Goal: Task Accomplishment & Management: Complete application form

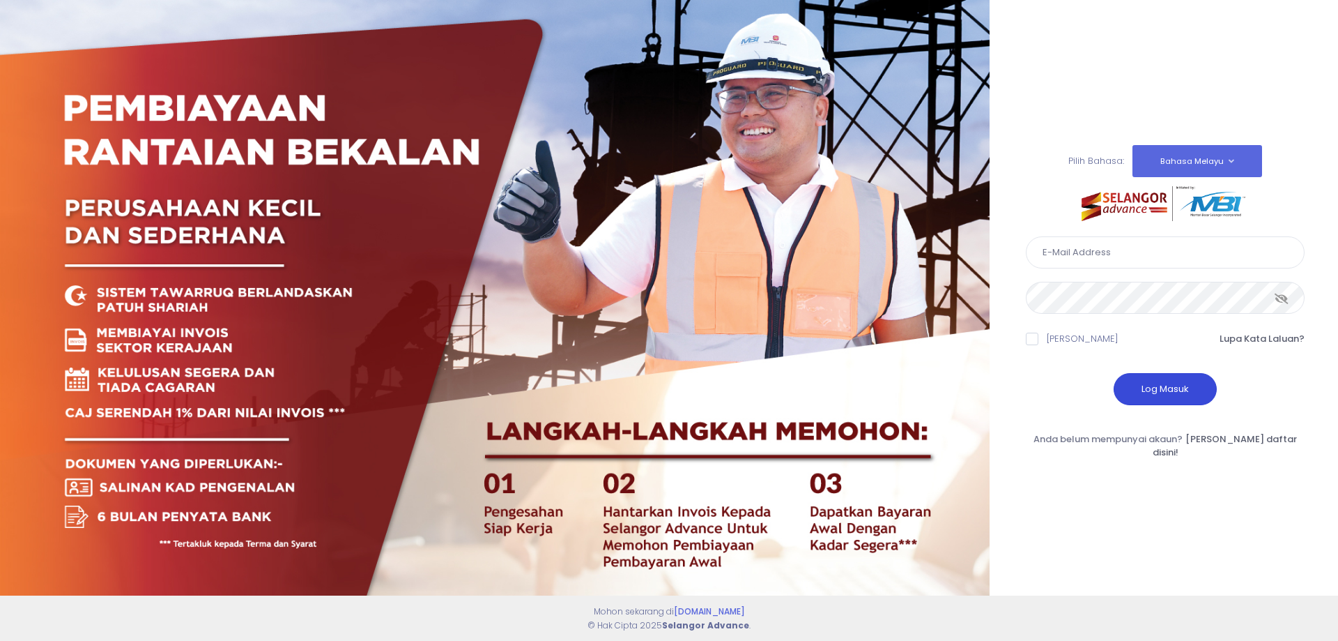
type input "perwirashahenterprise@gmail.com"
click at [1173, 392] on button "Log Masuk" at bounding box center [1165, 389] width 103 height 32
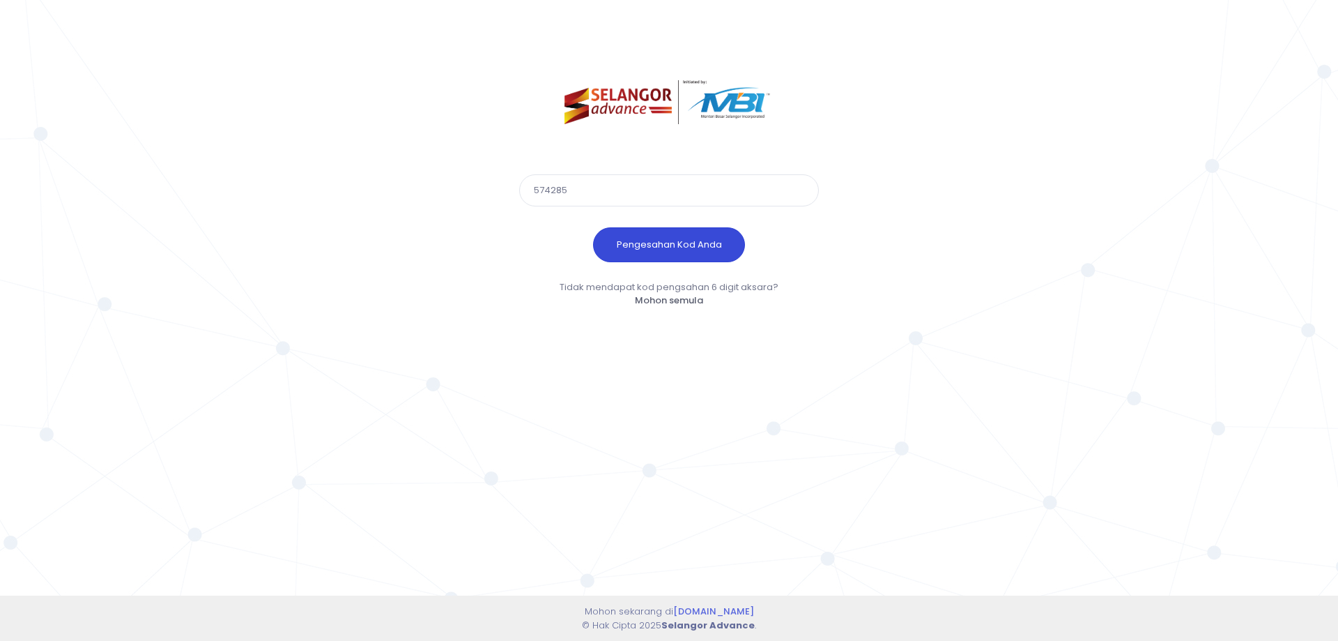
type input "574285"
click at [593, 227] on button "Pengesahan Kod Anda" at bounding box center [669, 244] width 152 height 35
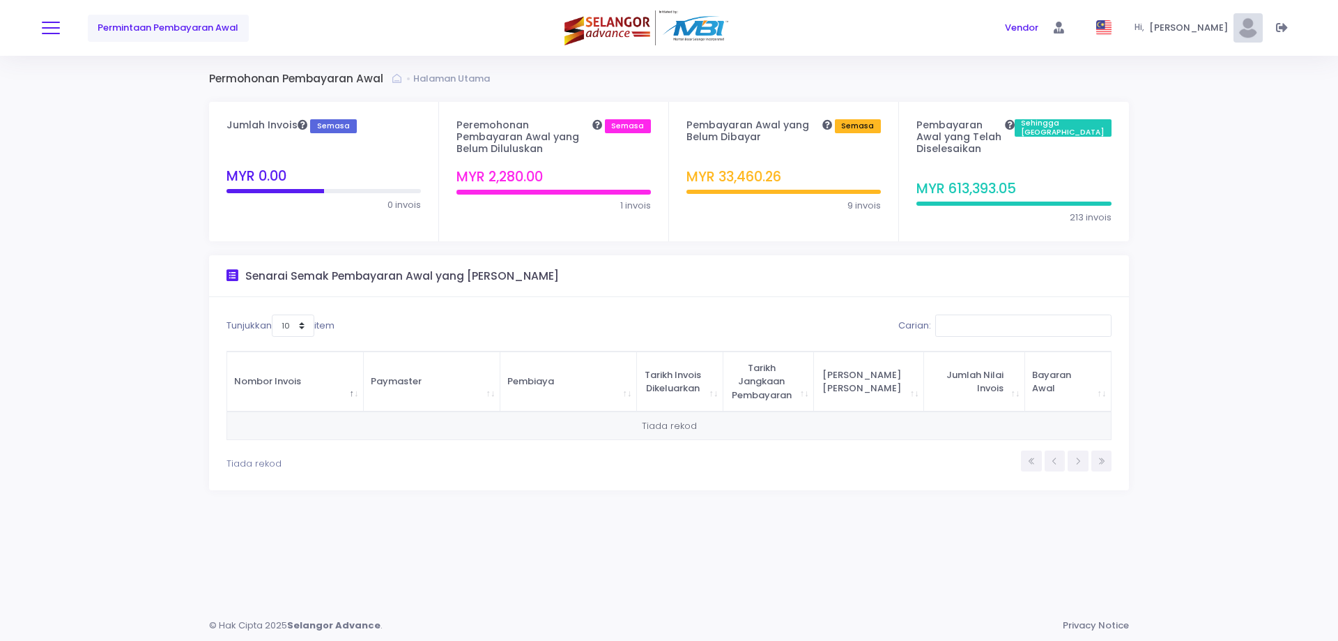
click at [54, 26] on button at bounding box center [51, 28] width 18 height 18
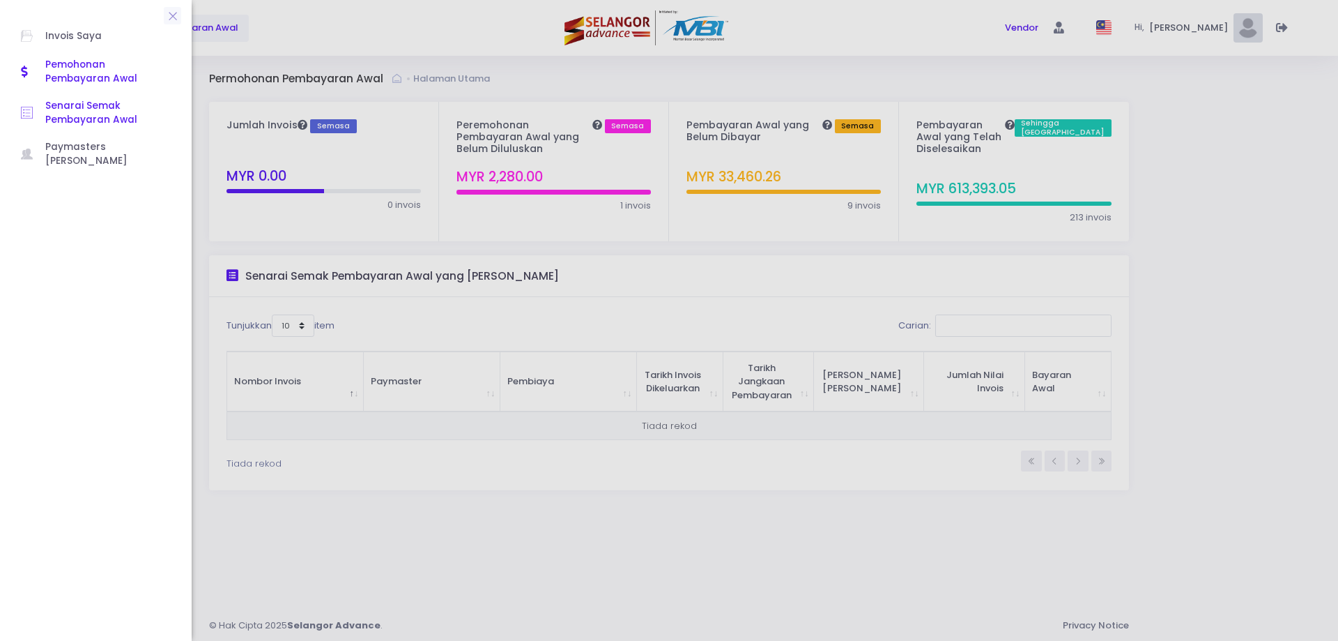
click at [66, 105] on span "Senarai Semak Pembayaran Awal" at bounding box center [107, 113] width 125 height 29
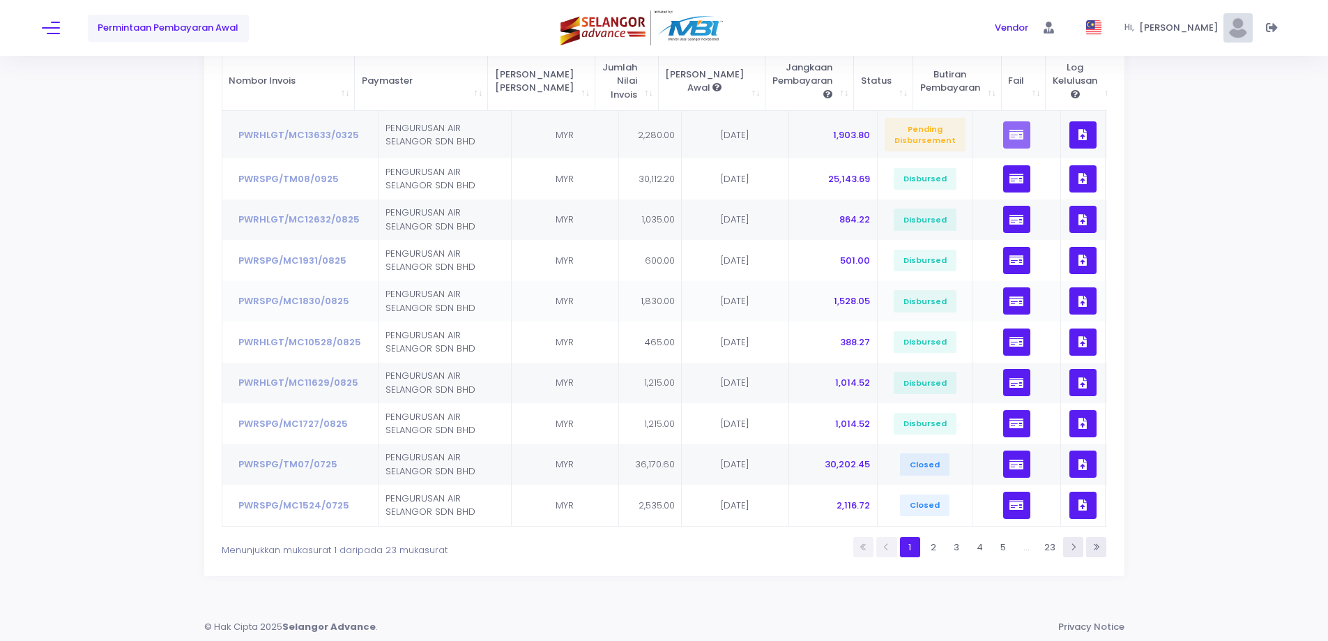
scroll to position [203, 0]
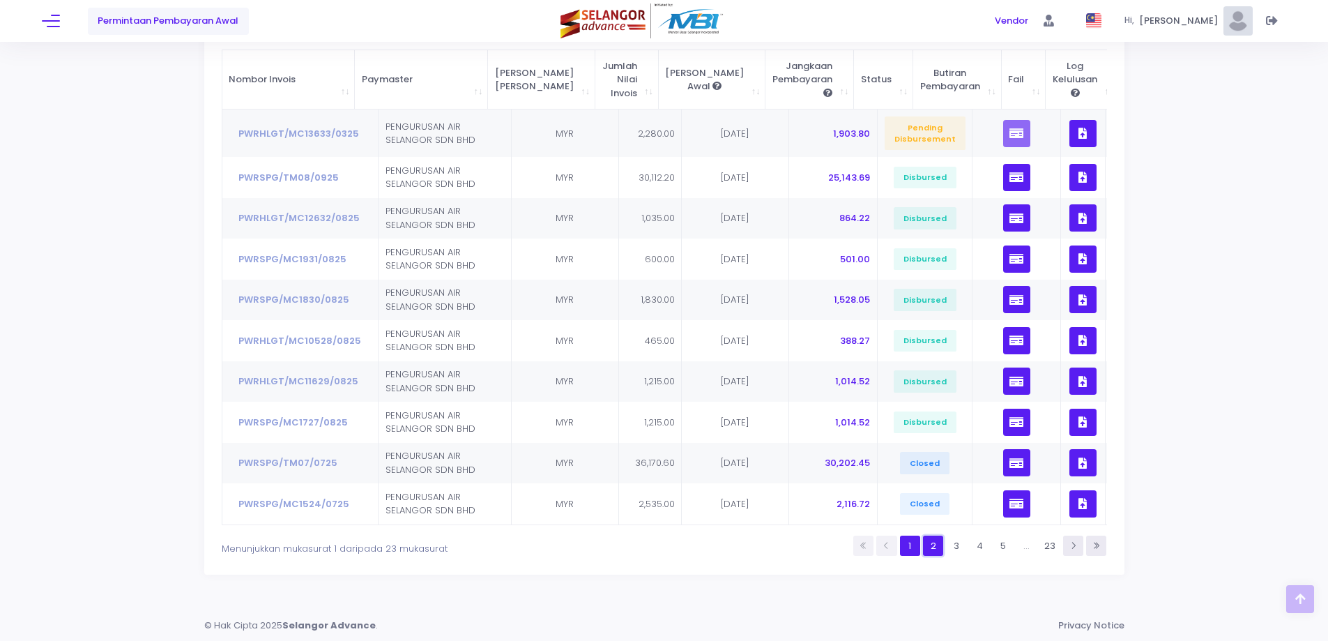
click at [926, 542] on link "2" at bounding box center [933, 545] width 20 height 20
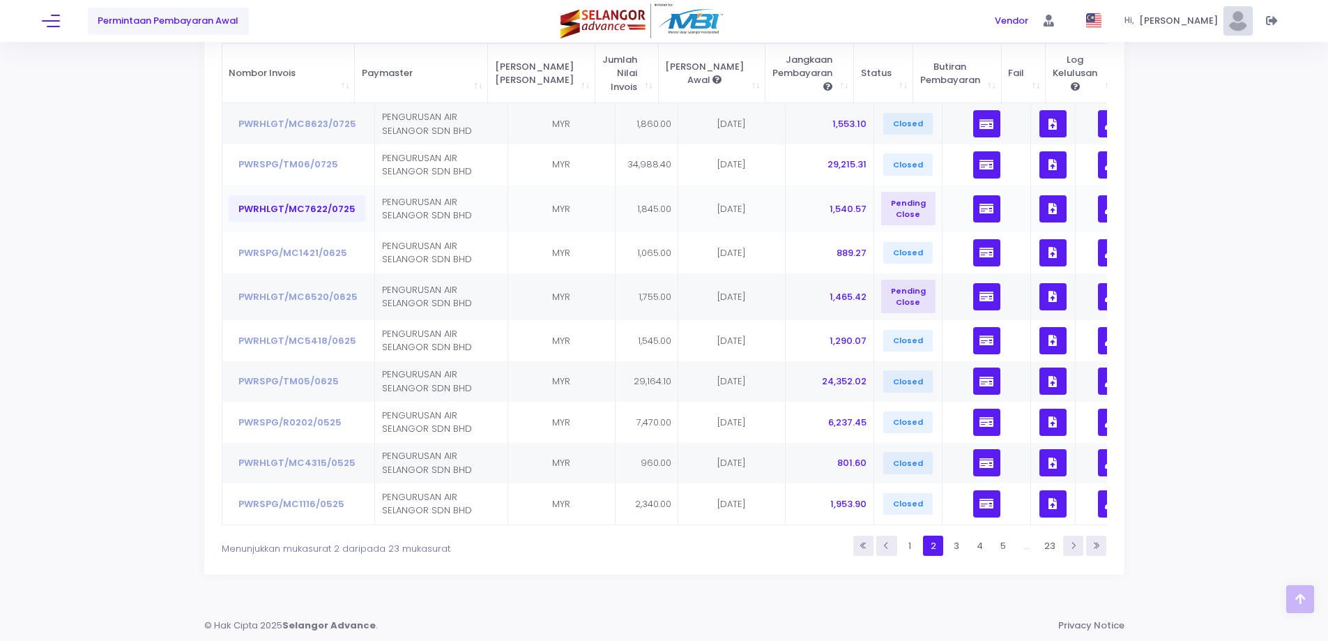
click at [318, 199] on button "PWRHLGT/MC7622/0725" at bounding box center [297, 208] width 137 height 26
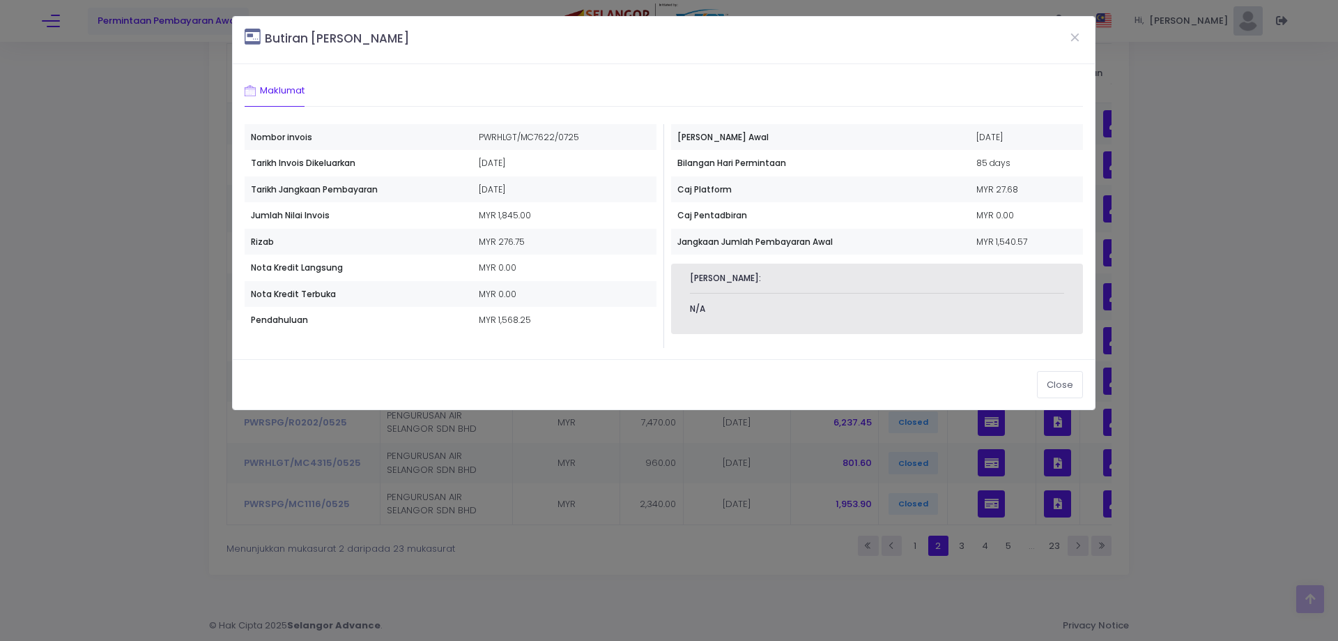
click at [553, 409] on div "Butiran [PERSON_NAME] Maklumat Nombor invois PWRHLGT/MC7622/0725 [DATE] MYR 1,8…" at bounding box center [663, 213] width 863 height 394
click at [562, 424] on div "Butiran Invois Maklumat Nombor invois PWRHLGT/MC7622/0725 MYR 0.00" at bounding box center [669, 320] width 1338 height 641
click at [1060, 390] on button "Close" at bounding box center [1060, 384] width 46 height 26
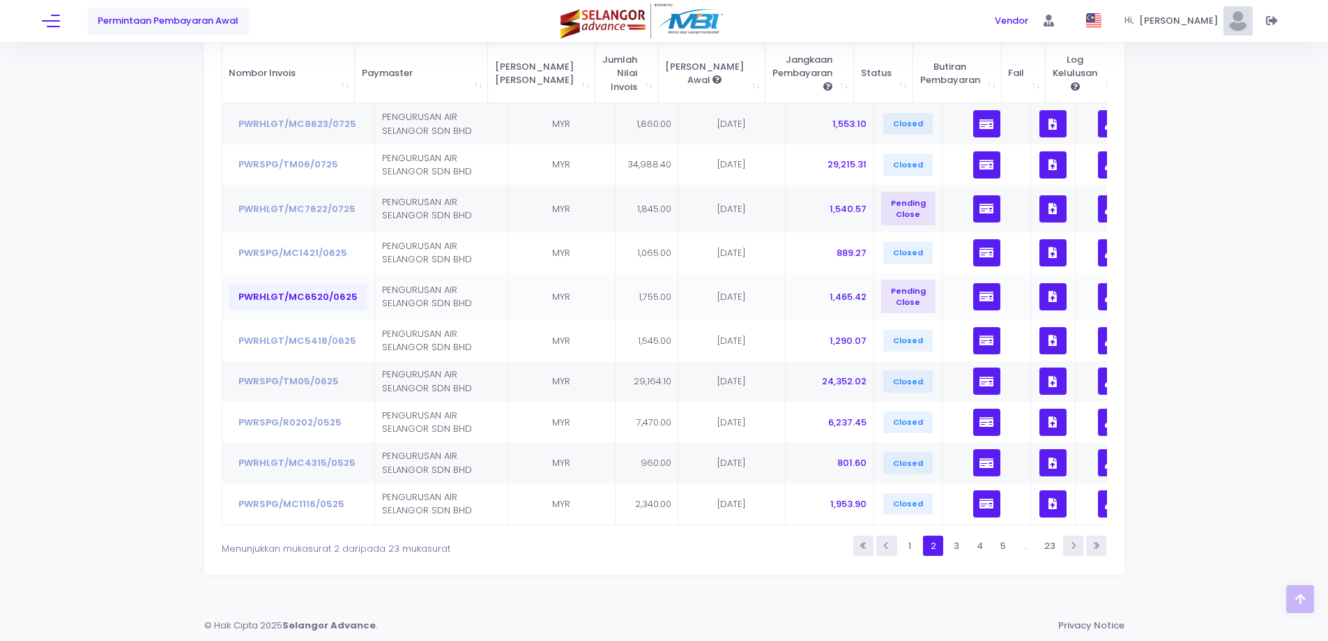
click at [310, 291] on button "PWRHLGT/MC6520/0625" at bounding box center [298, 296] width 139 height 26
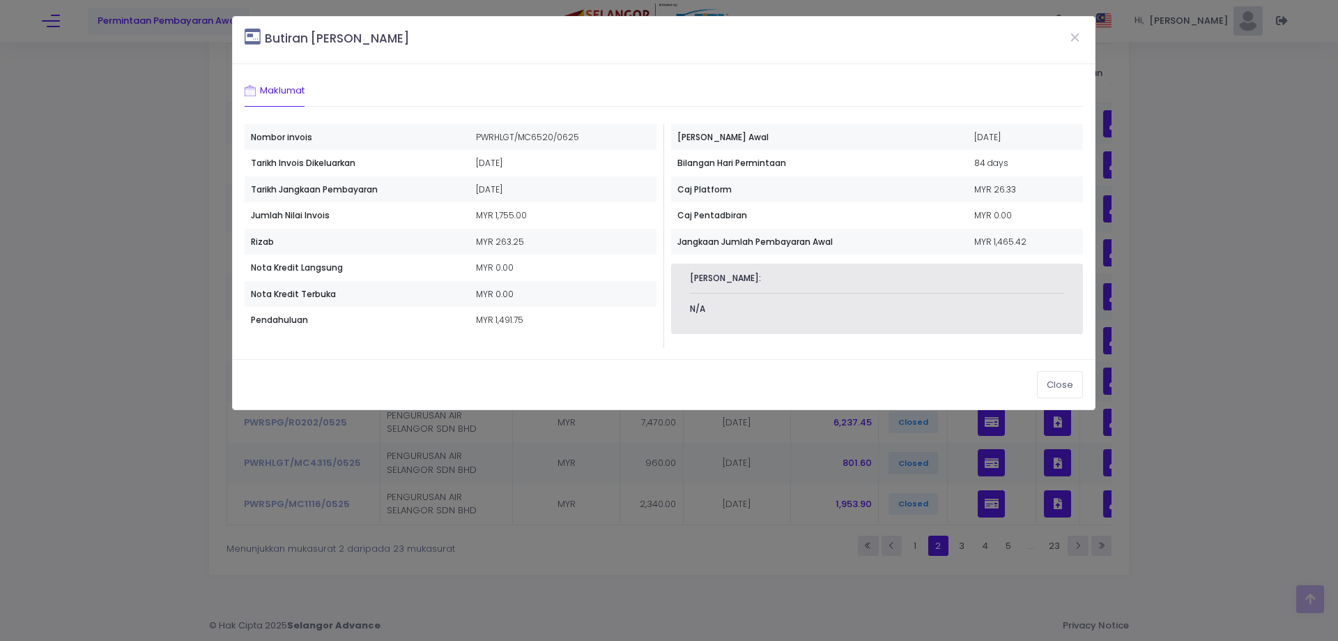
click at [1185, 261] on div "Butiran Invois Maklumat Nombor invois PWRHLGT/MC6520/0625 MYR 0.00" at bounding box center [669, 320] width 1338 height 641
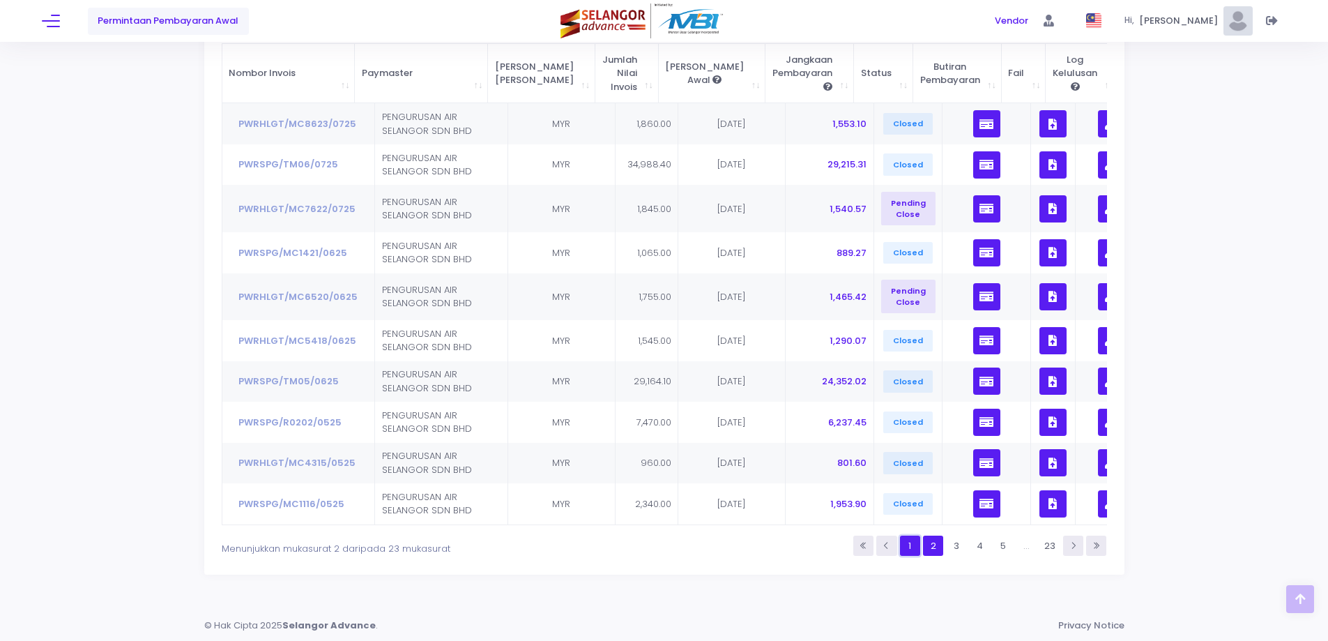
click at [912, 555] on link "1" at bounding box center [910, 545] width 20 height 20
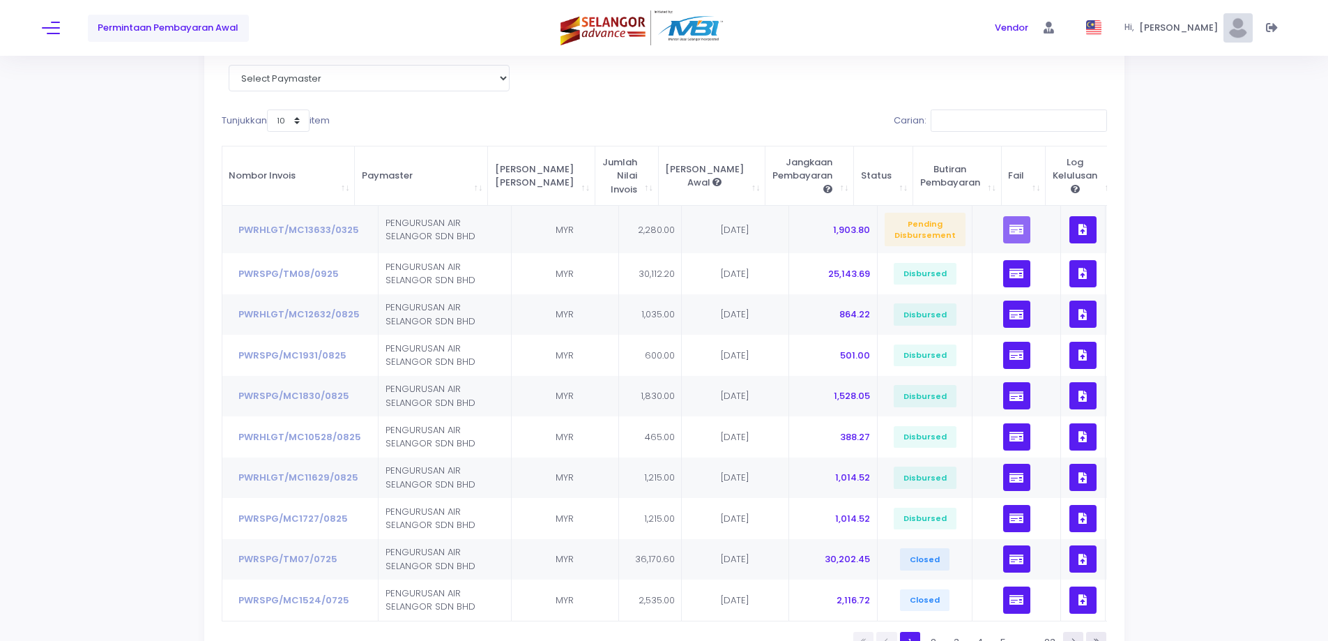
scroll to position [0, 0]
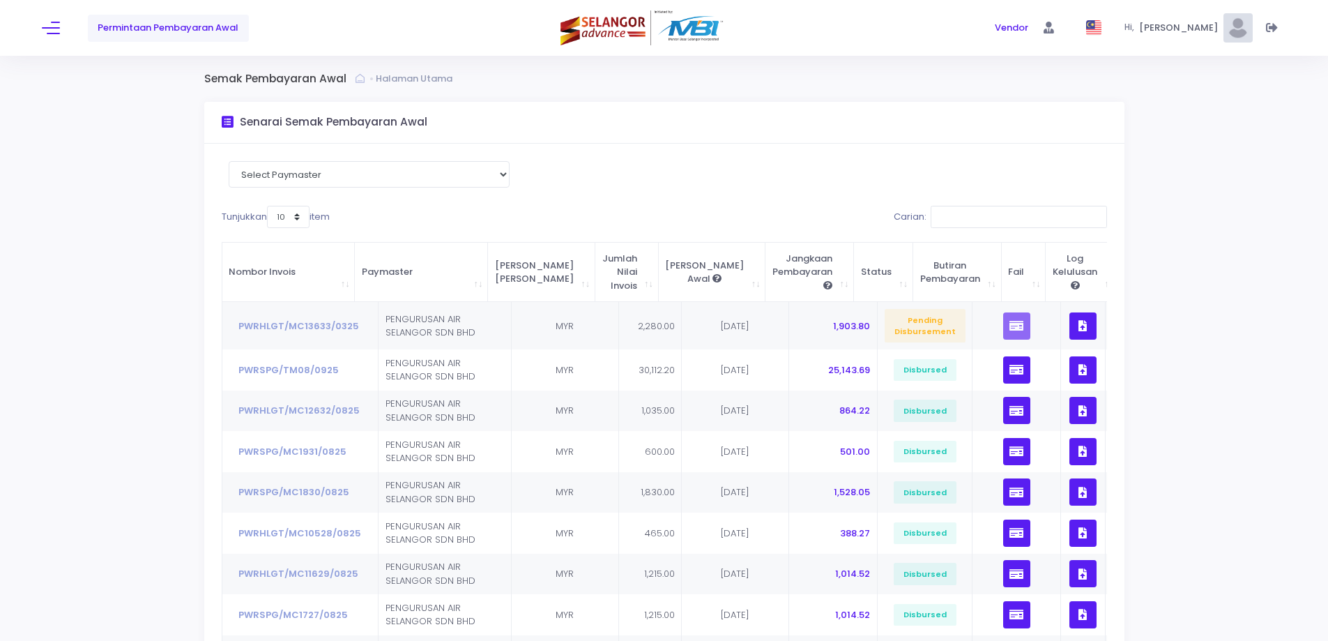
click at [41, 29] on div "Permintaan Pembayaran Awal Vendor Vendor Hi," at bounding box center [664, 28] width 1328 height 56
click at [58, 32] on button at bounding box center [51, 28] width 18 height 18
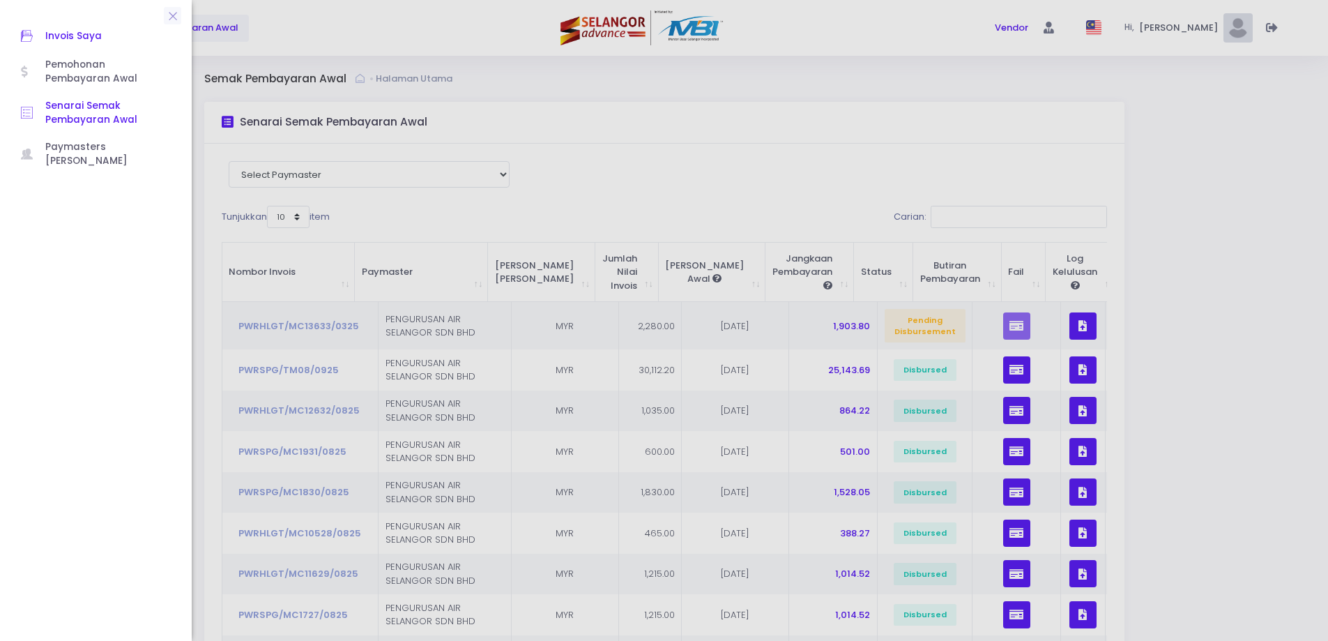
click at [69, 35] on span "Invois Saya" at bounding box center [107, 36] width 125 height 18
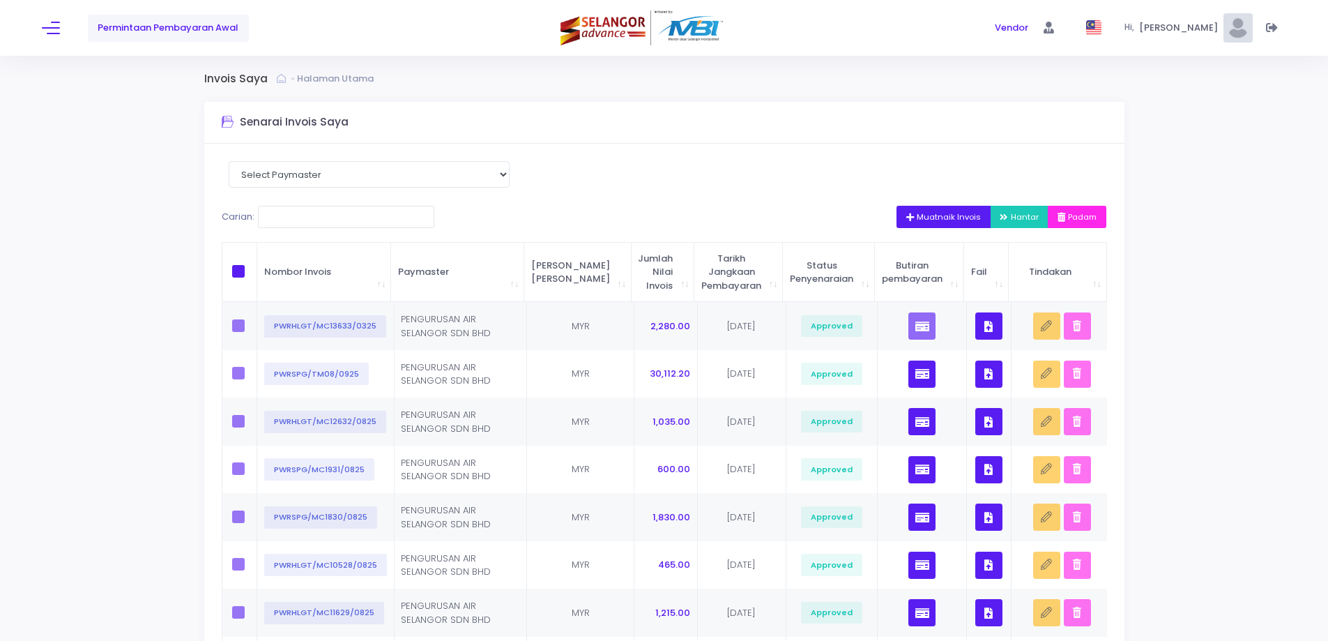
click at [929, 214] on span "Muatnaik Invois" at bounding box center [943, 216] width 75 height 11
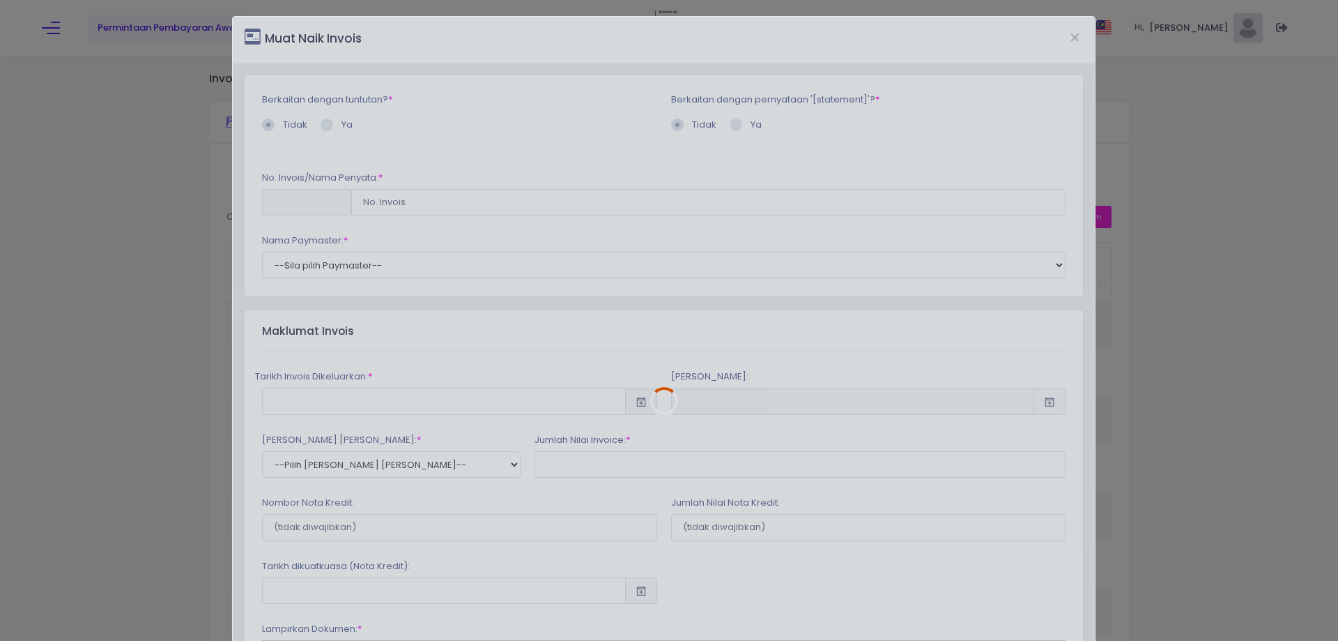
click at [459, 198] on div at bounding box center [663, 401] width 861 height 769
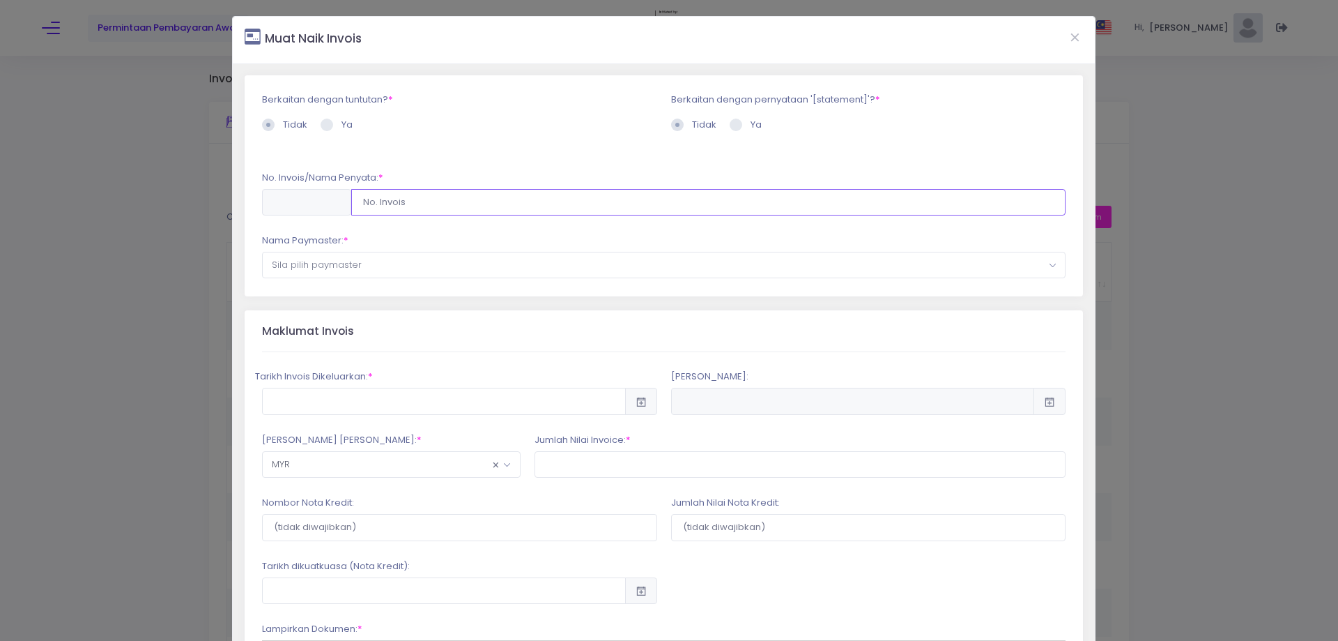
click at [462, 197] on input "text" at bounding box center [708, 202] width 715 height 26
type input "PWRSPG/MC2034/0925"
click at [366, 279] on div "Berkaitan dengan tuntutan? * Tidak Ya * *" at bounding box center [664, 185] width 839 height 221
click at [368, 266] on span "Sila pilih paymaster" at bounding box center [664, 264] width 803 height 25
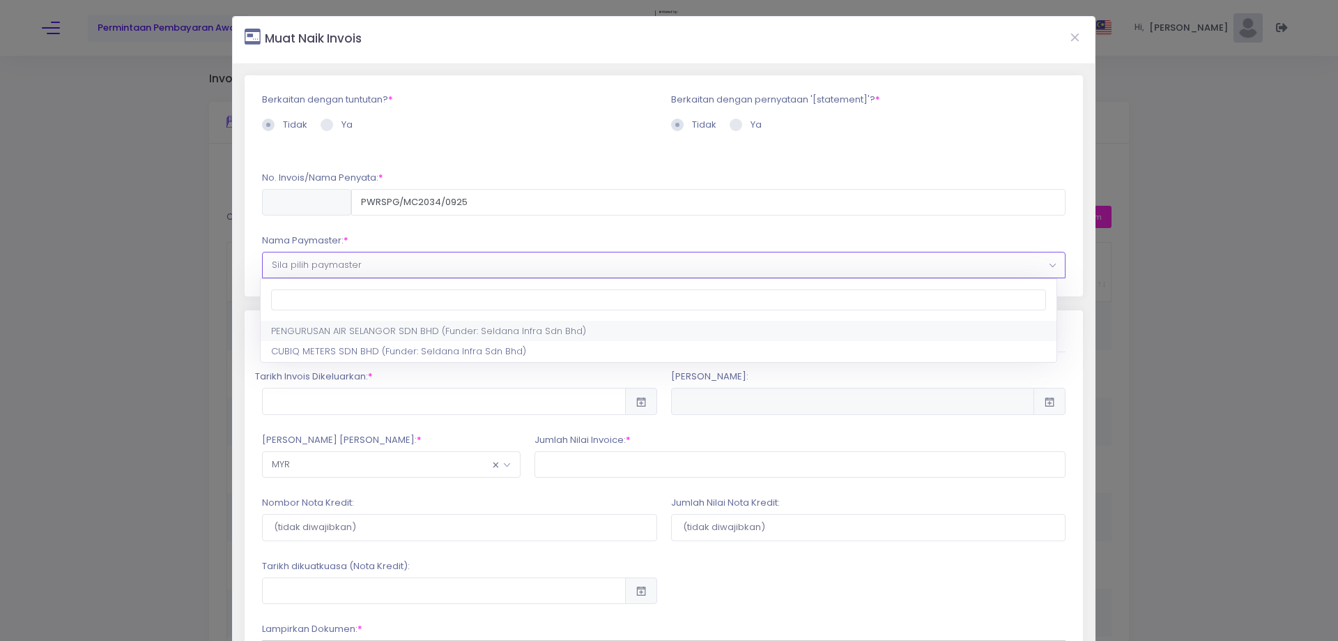
select select "638,701,90"
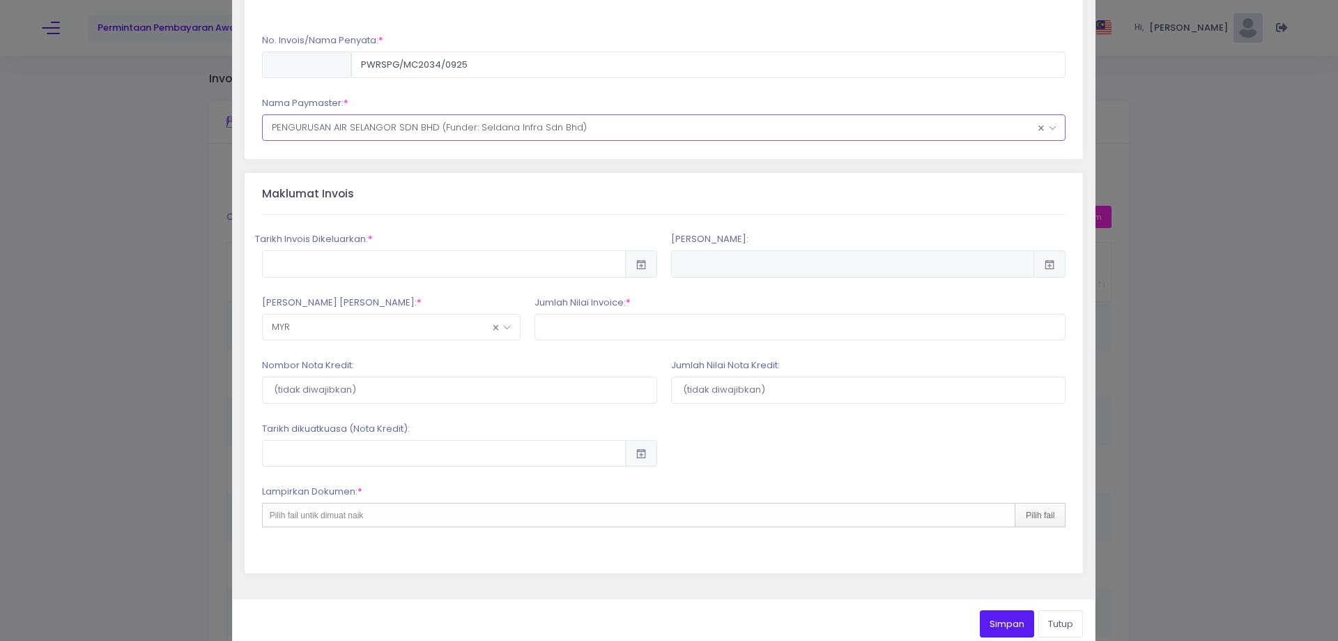
scroll to position [139, 0]
click at [434, 261] on input "text" at bounding box center [444, 261] width 364 height 26
click at [500, 409] on td "17" at bounding box center [503, 416] width 24 height 24
type input "2025-09-17"
type input "2025-12-16"
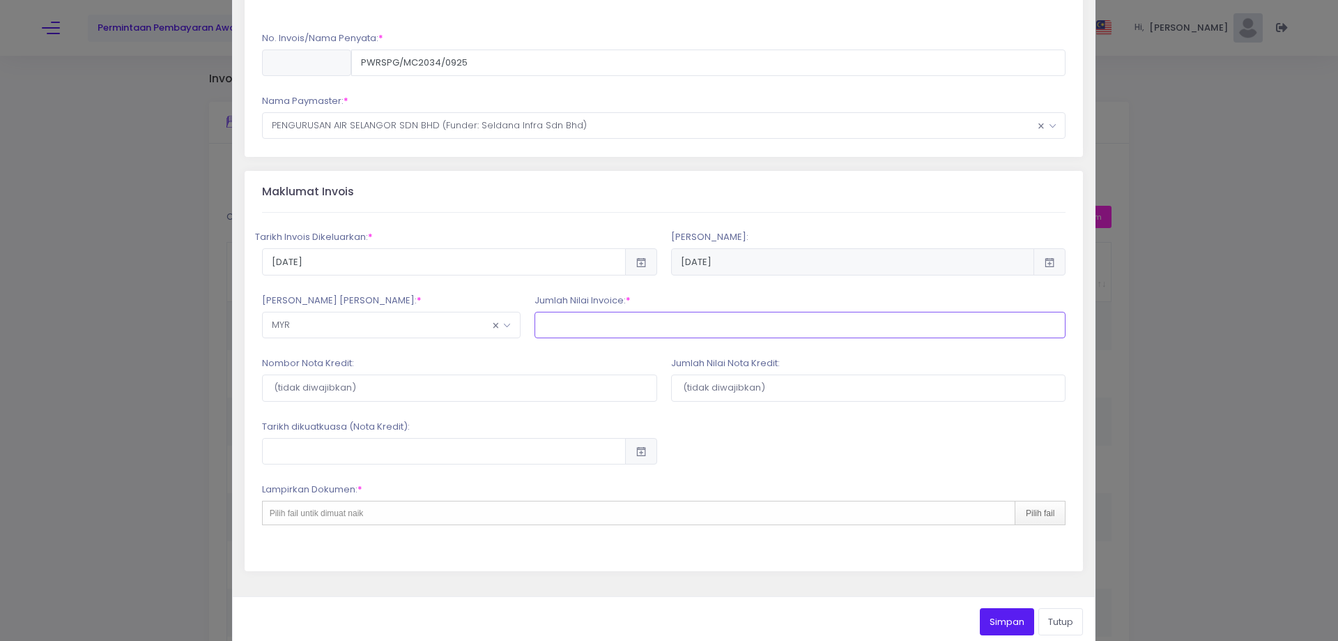
click at [581, 315] on input "text" at bounding box center [801, 325] width 532 height 26
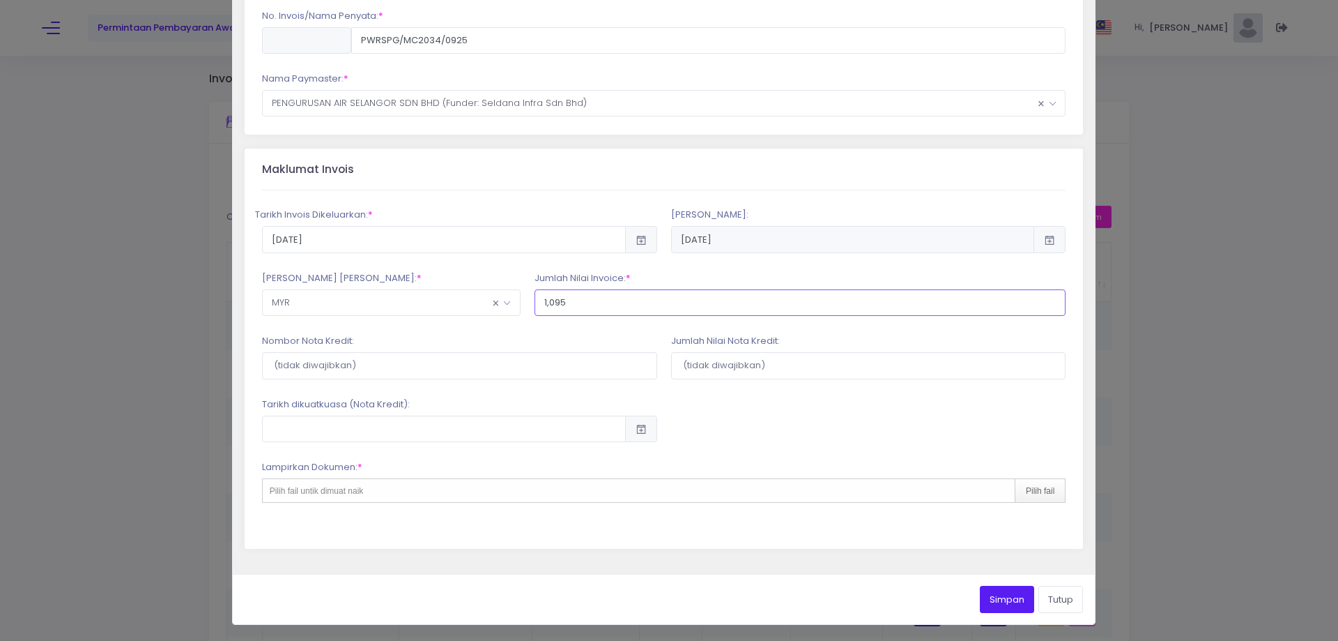
type input "1,095"
click at [607, 486] on div "Pilih fail untik dimuat naik Pilih fail" at bounding box center [664, 490] width 804 height 24
type input "C:\fakepath\INVOICE BATCH 20 PO_PO0000089895_0.pdf"
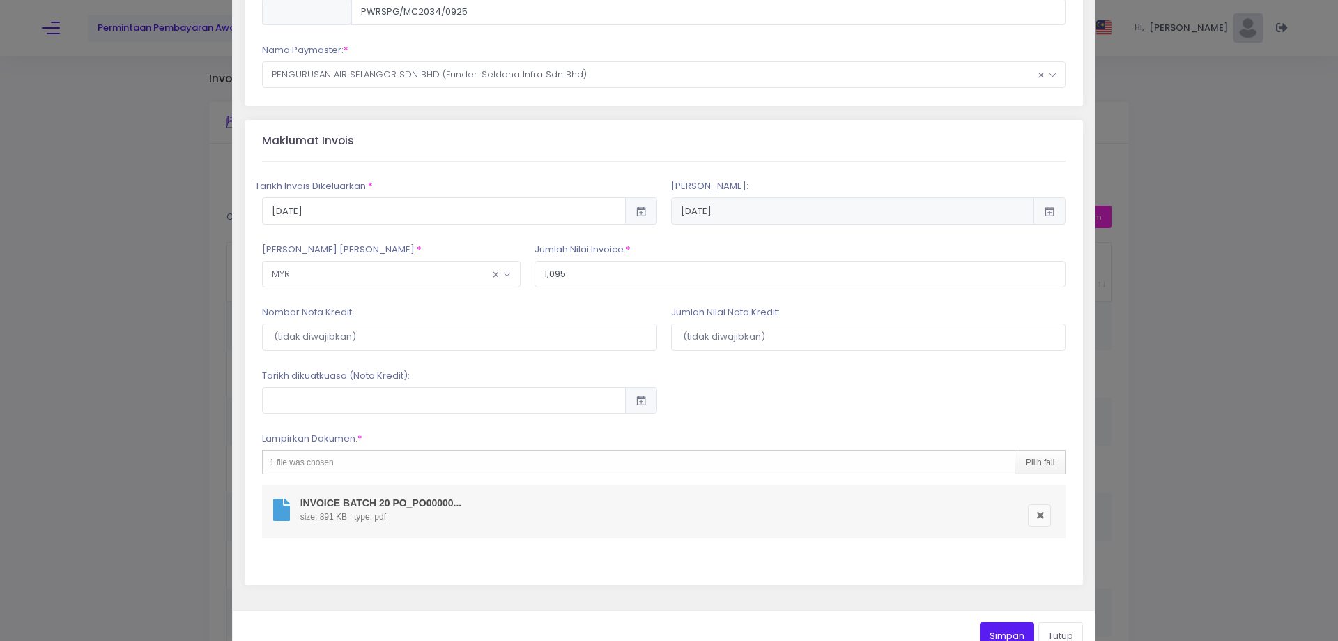
scroll to position [227, 0]
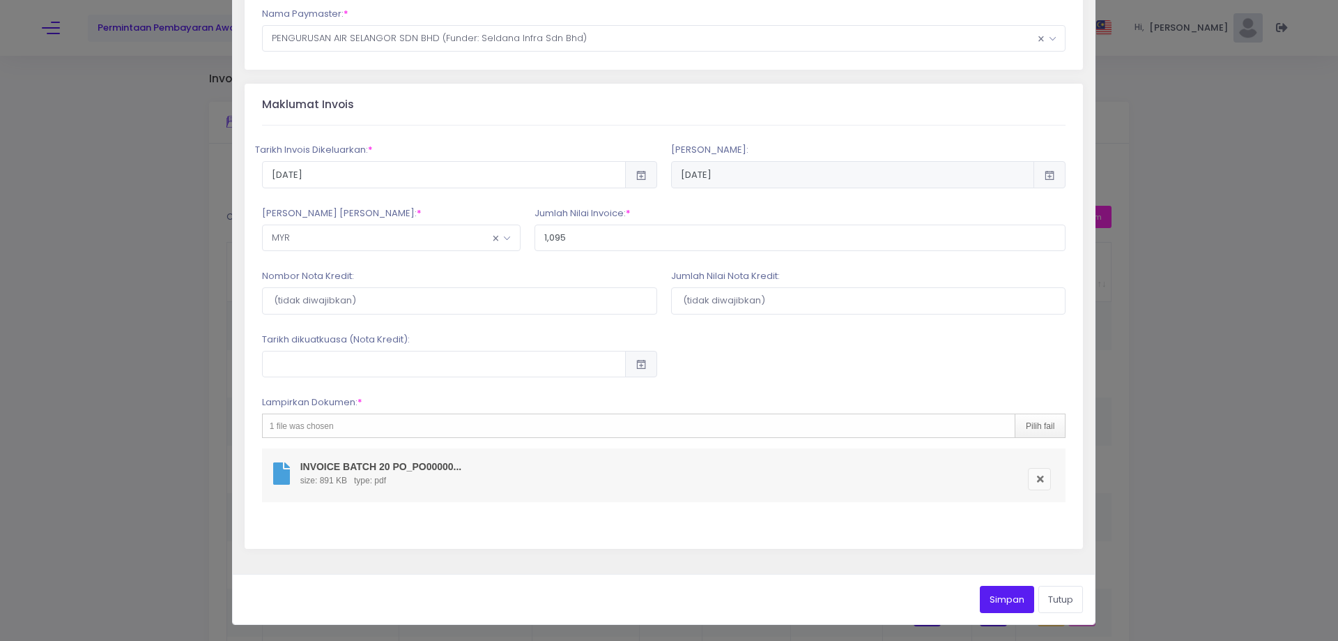
click at [997, 606] on button "Simpan" at bounding box center [1007, 598] width 54 height 26
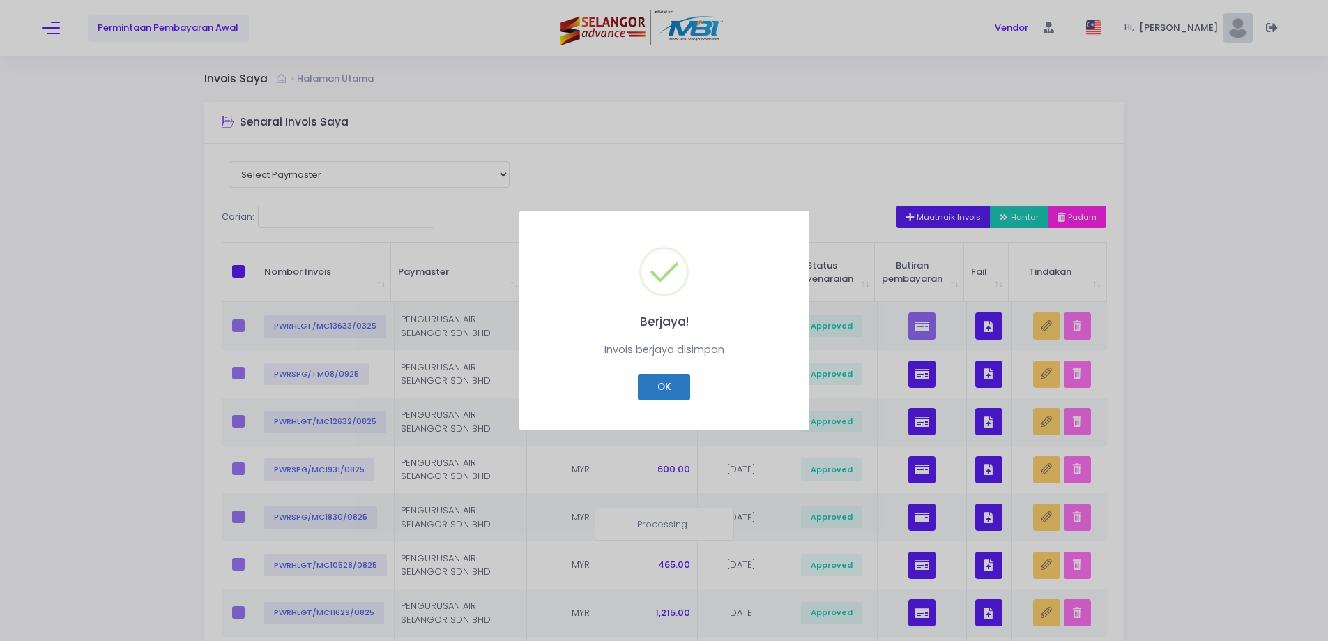
click at [647, 390] on button "OK" at bounding box center [664, 387] width 52 height 26
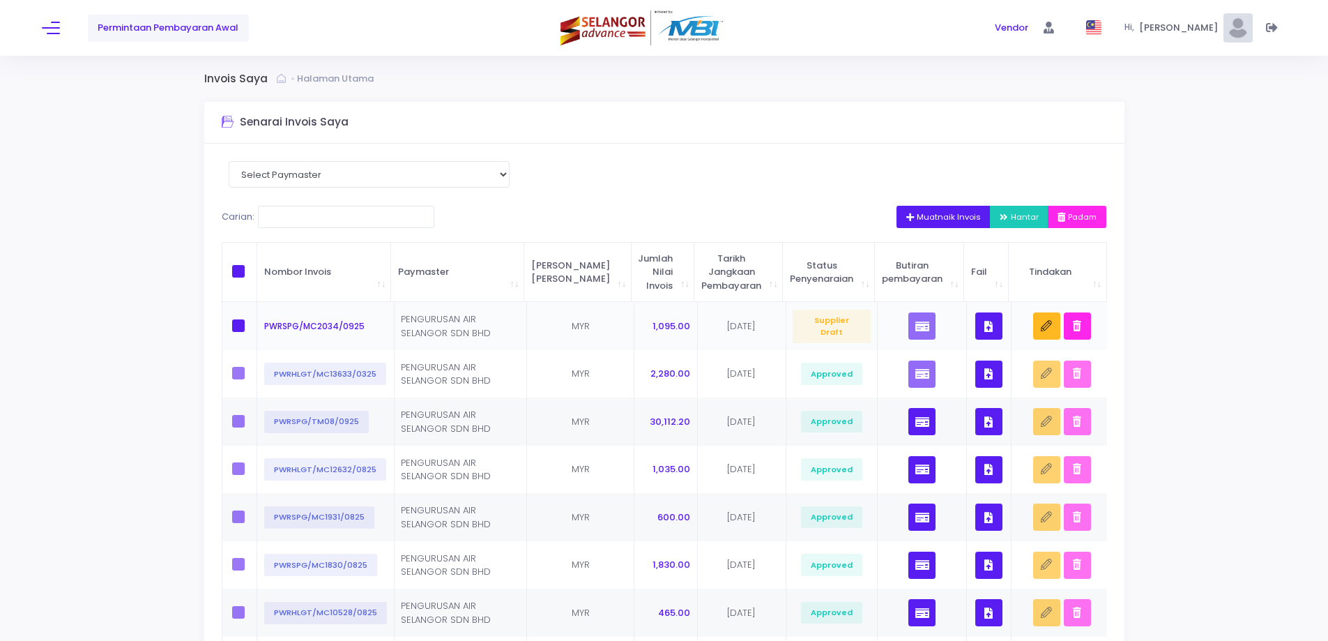
click at [984, 326] on icon "button" at bounding box center [988, 326] width 8 height 0
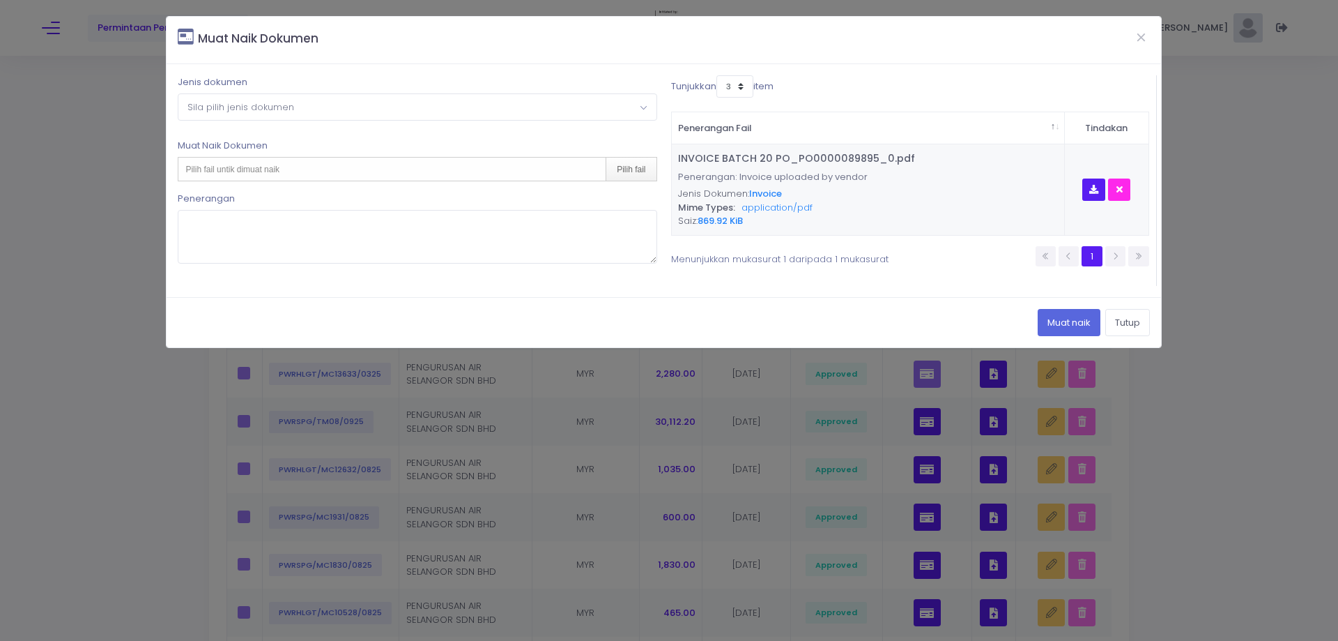
click at [415, 112] on span "Sila pilih jenis dokumen" at bounding box center [416, 106] width 477 height 25
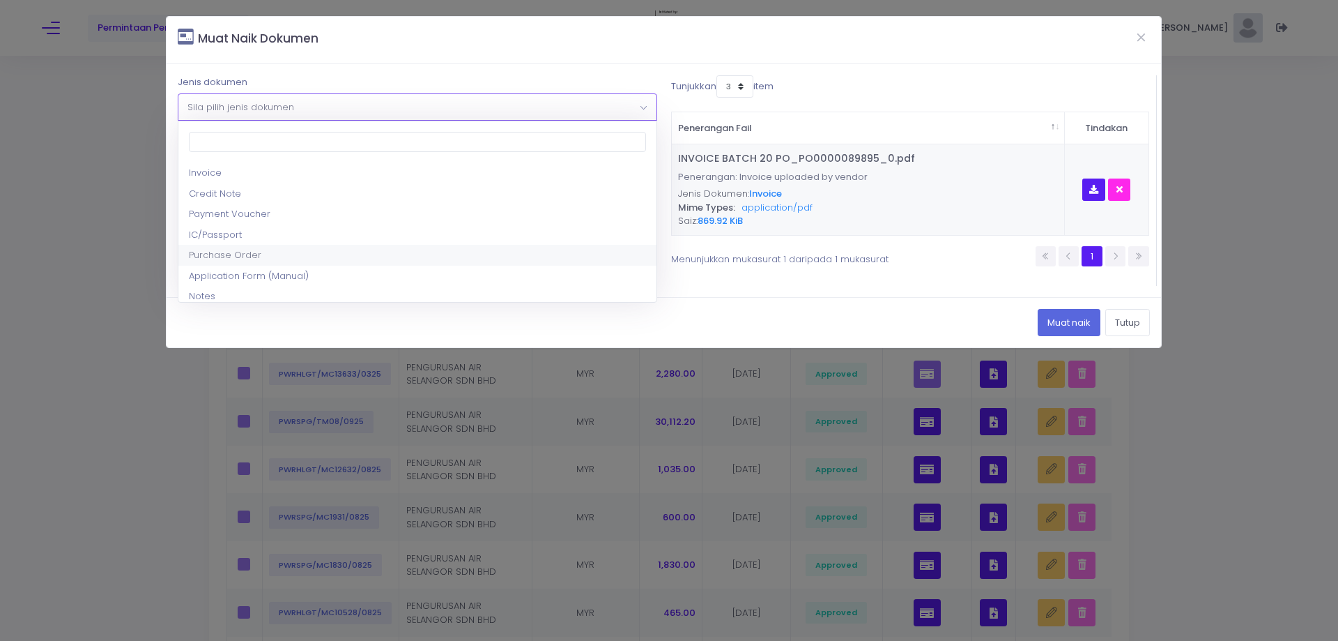
select select "5"
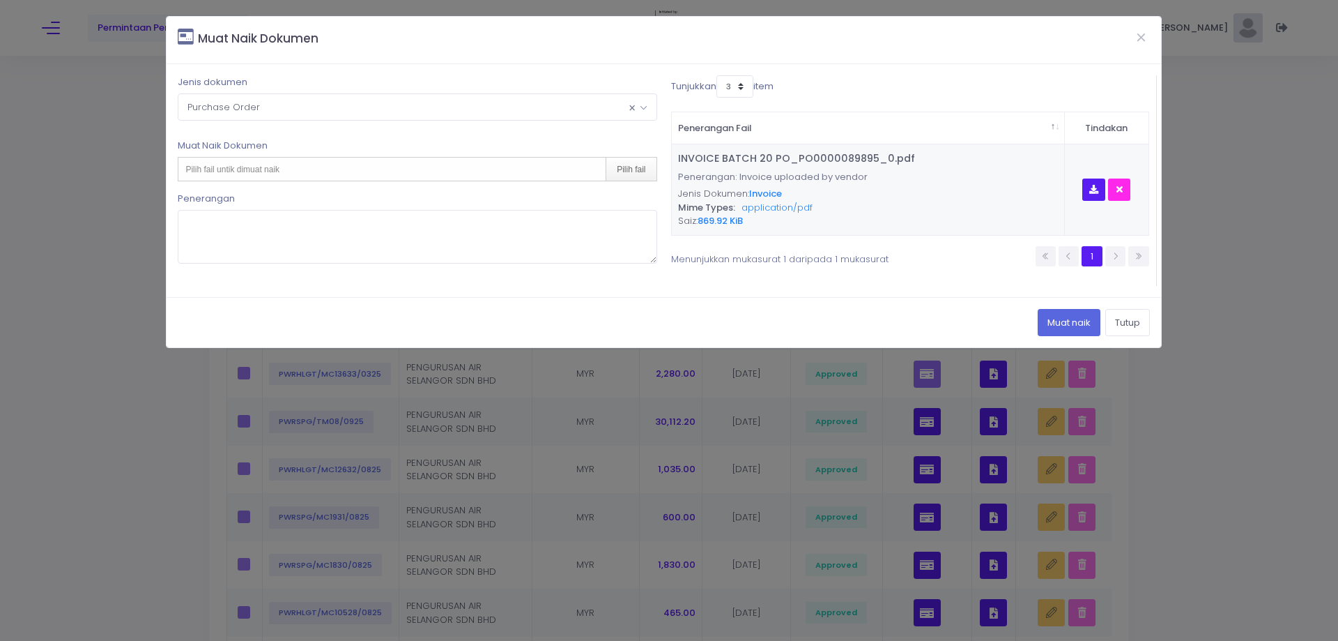
click at [324, 158] on div "Pilih fail untik dimuat naik Pilih fail" at bounding box center [417, 169] width 479 height 24
type input "C:\fakepath\MC BATCH 20 PO_PO0000089895_0.pdf"
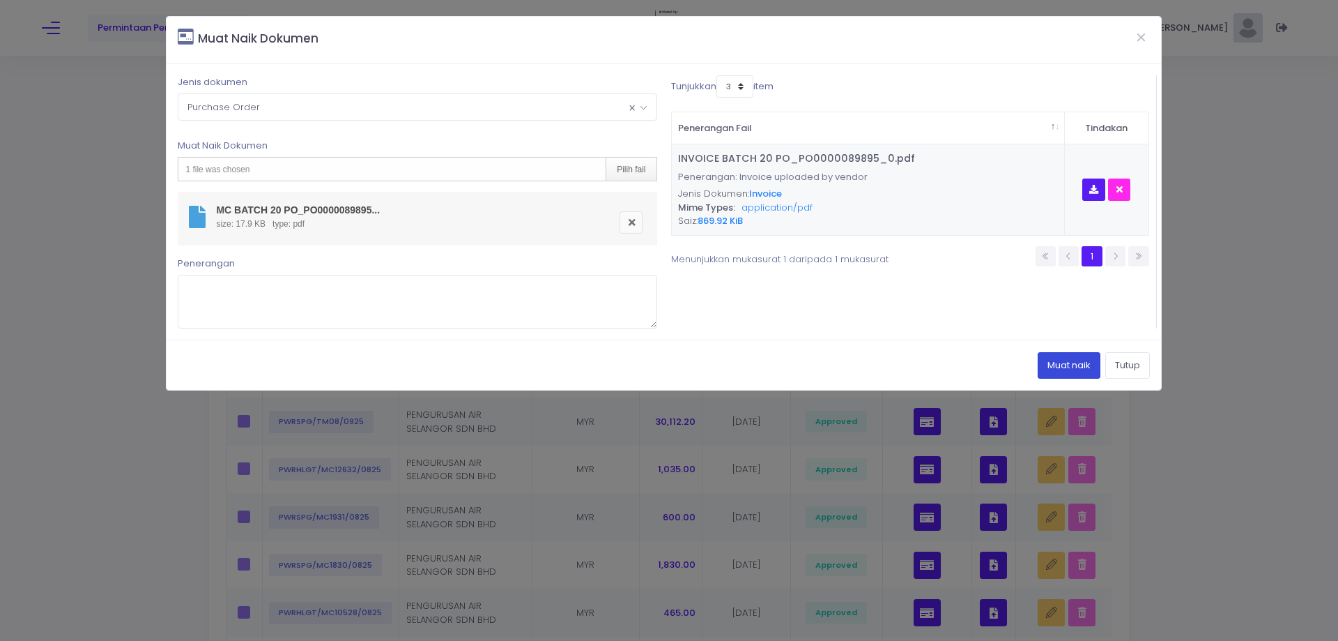
click at [1058, 367] on button "Muat naik" at bounding box center [1069, 365] width 63 height 26
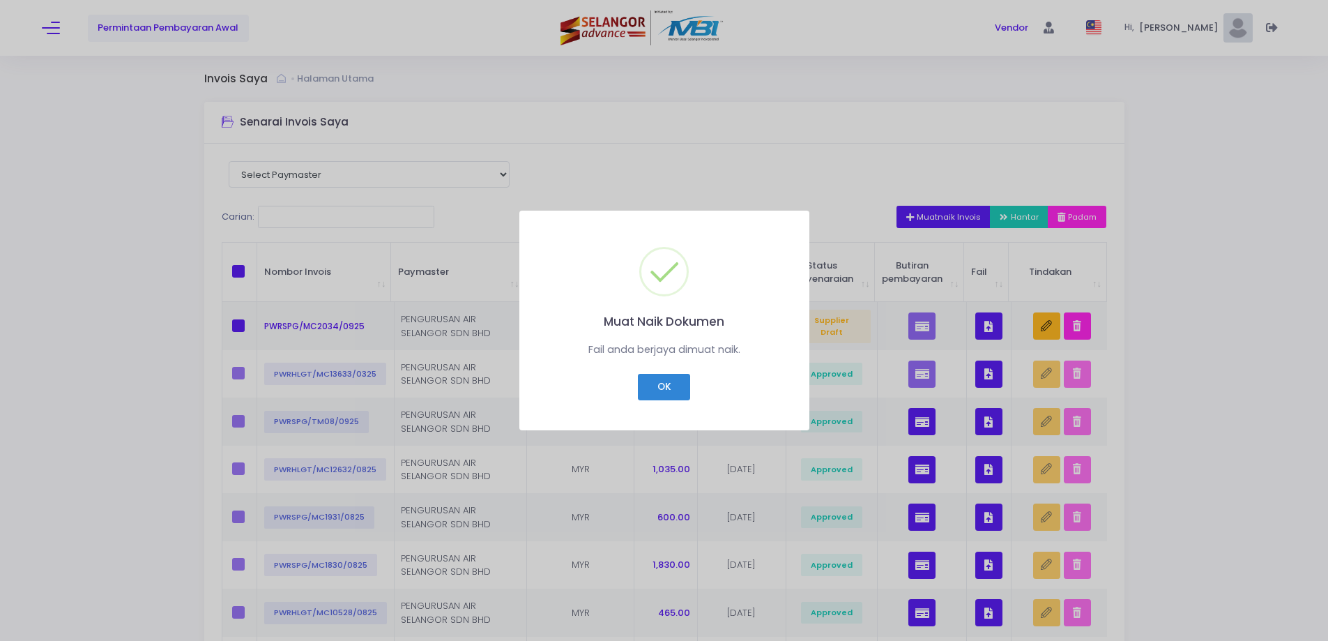
click at [691, 385] on div "OK Cancel" at bounding box center [664, 386] width 254 height 33
click at [677, 385] on button "OK" at bounding box center [664, 387] width 52 height 26
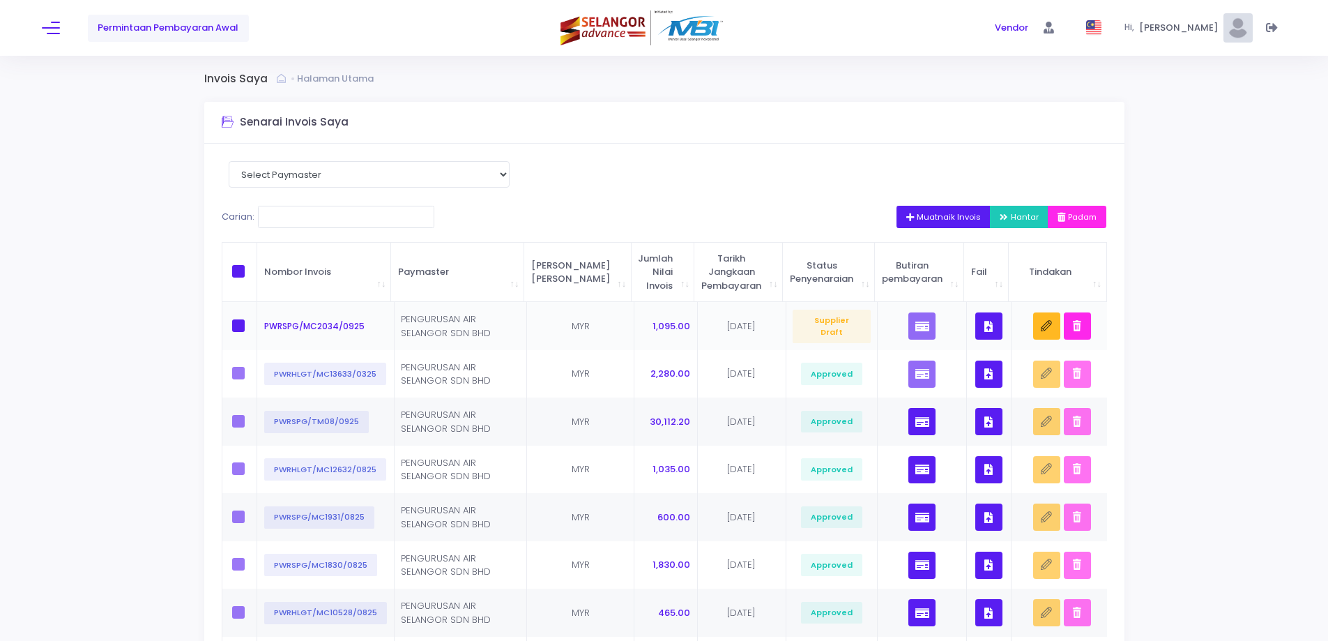
click at [979, 321] on button "button" at bounding box center [988, 325] width 27 height 27
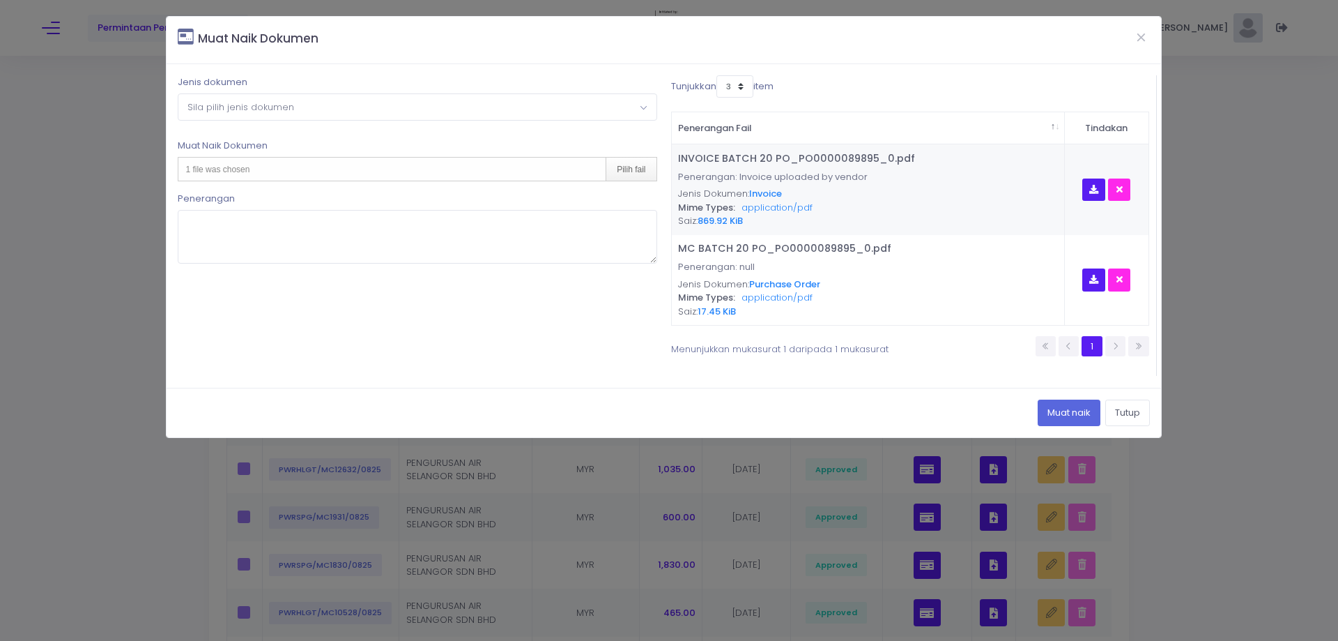
click at [332, 110] on span "Sila pilih jenis dokumen" at bounding box center [416, 106] width 477 height 25
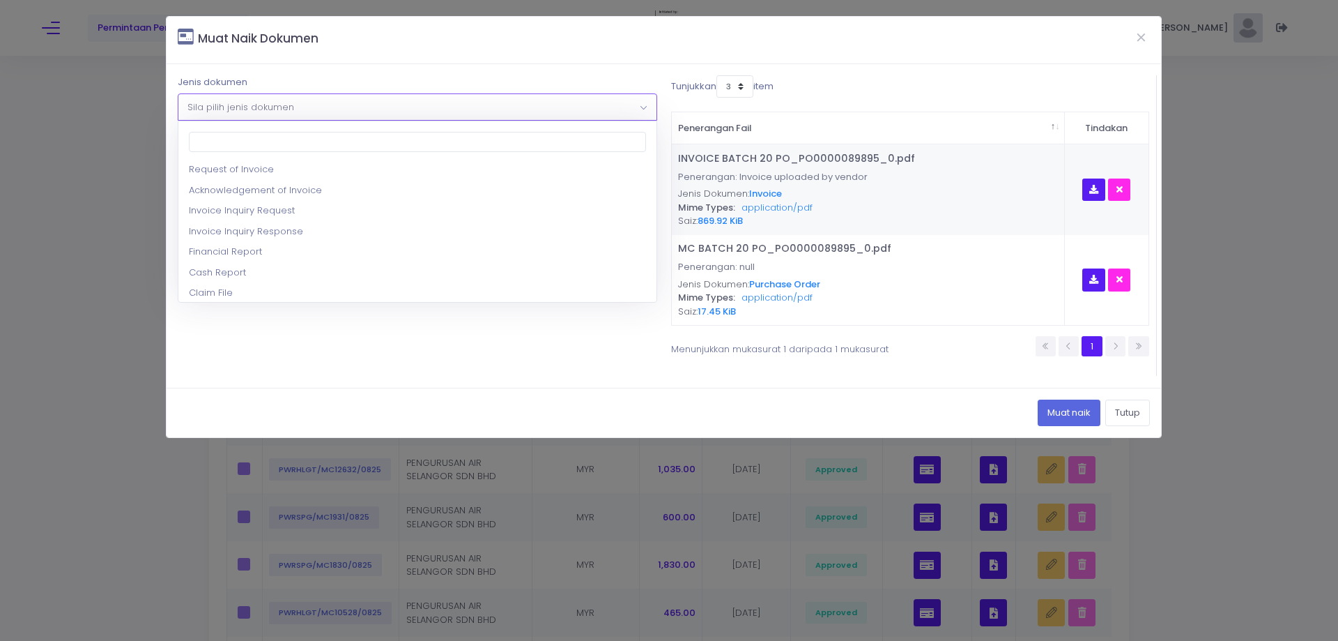
scroll to position [279, 0]
select select "17"
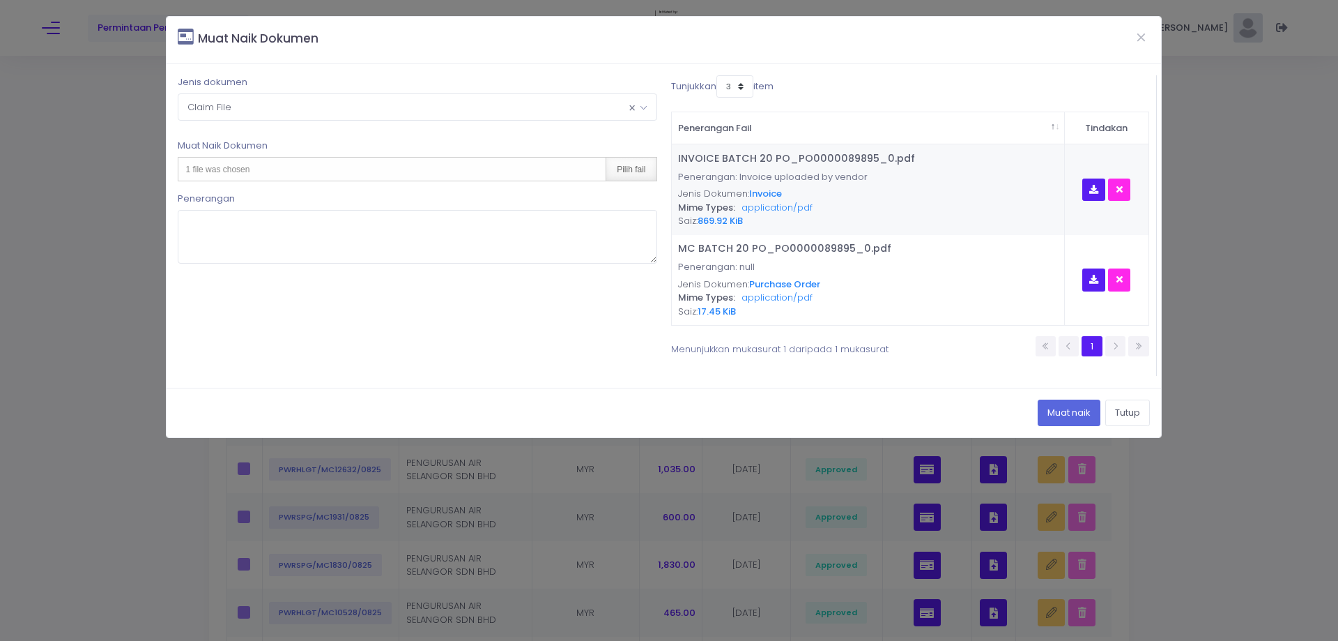
click at [627, 172] on div "Pilih fail" at bounding box center [631, 169] width 50 height 23
type input "C:\fakepath\DL BATCH 20 PO_PO0000089895_0.pdf"
click at [1051, 400] on button "Muat naik" at bounding box center [1069, 412] width 63 height 26
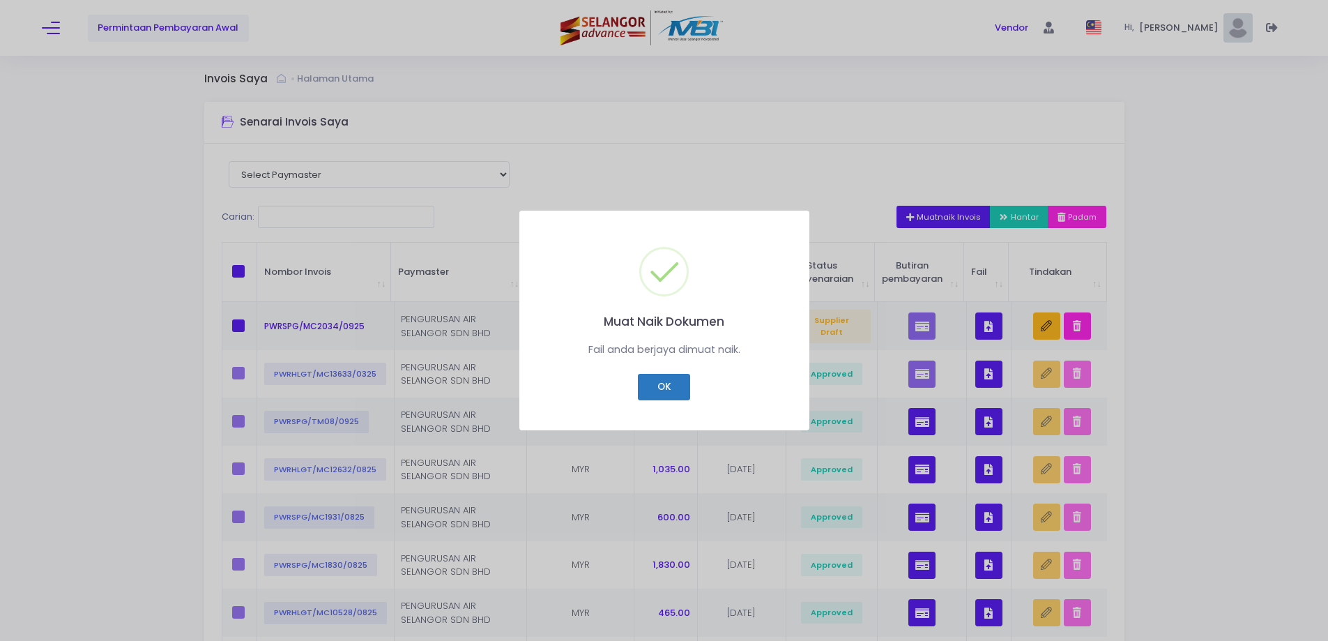
click at [654, 378] on button "OK" at bounding box center [664, 387] width 52 height 26
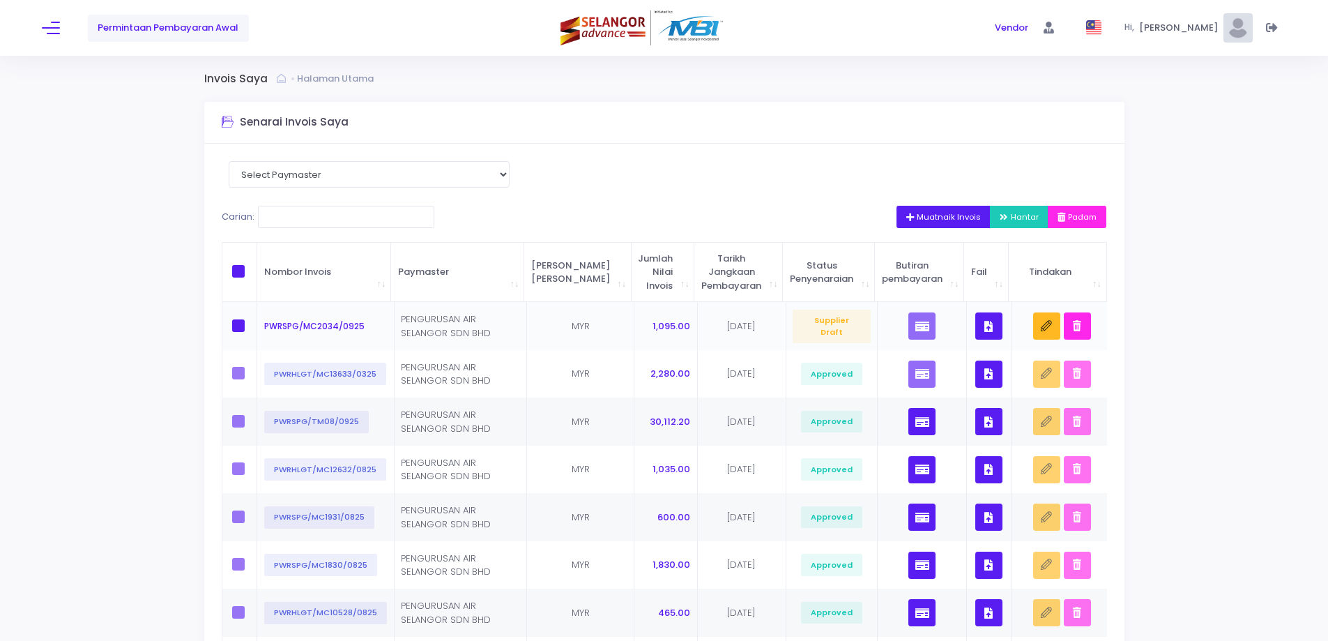
click at [976, 325] on button "button" at bounding box center [988, 325] width 27 height 27
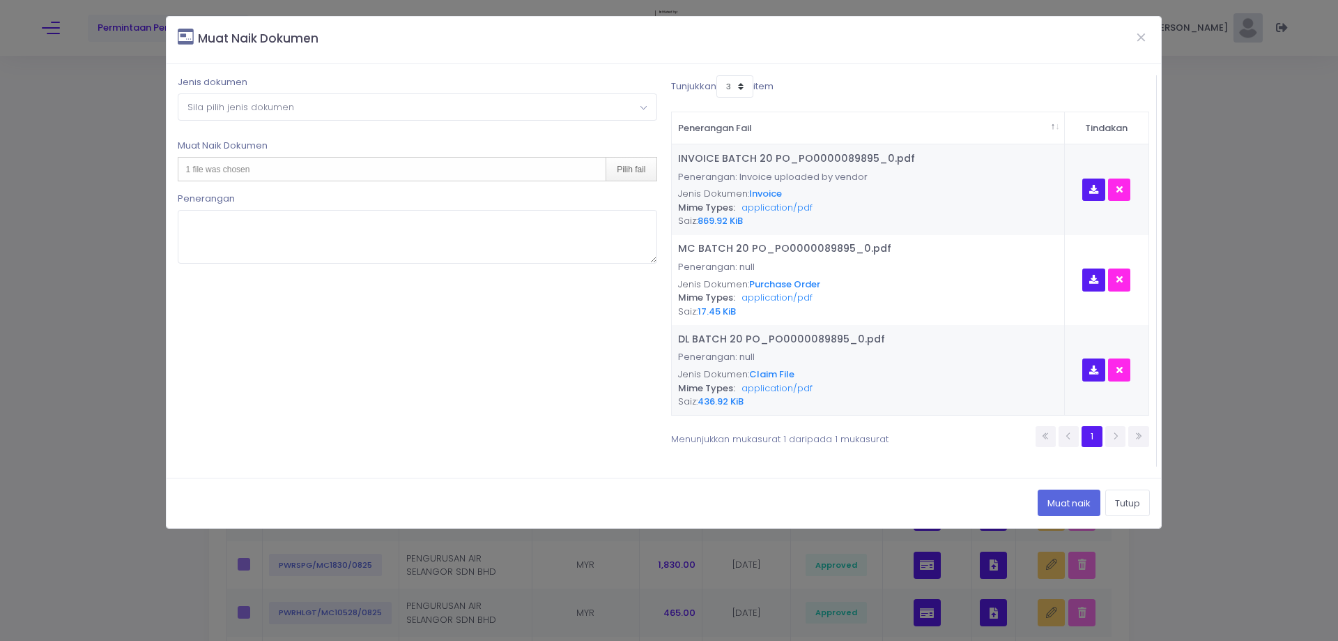
click at [319, 105] on span "Sila pilih jenis dokumen" at bounding box center [416, 106] width 477 height 25
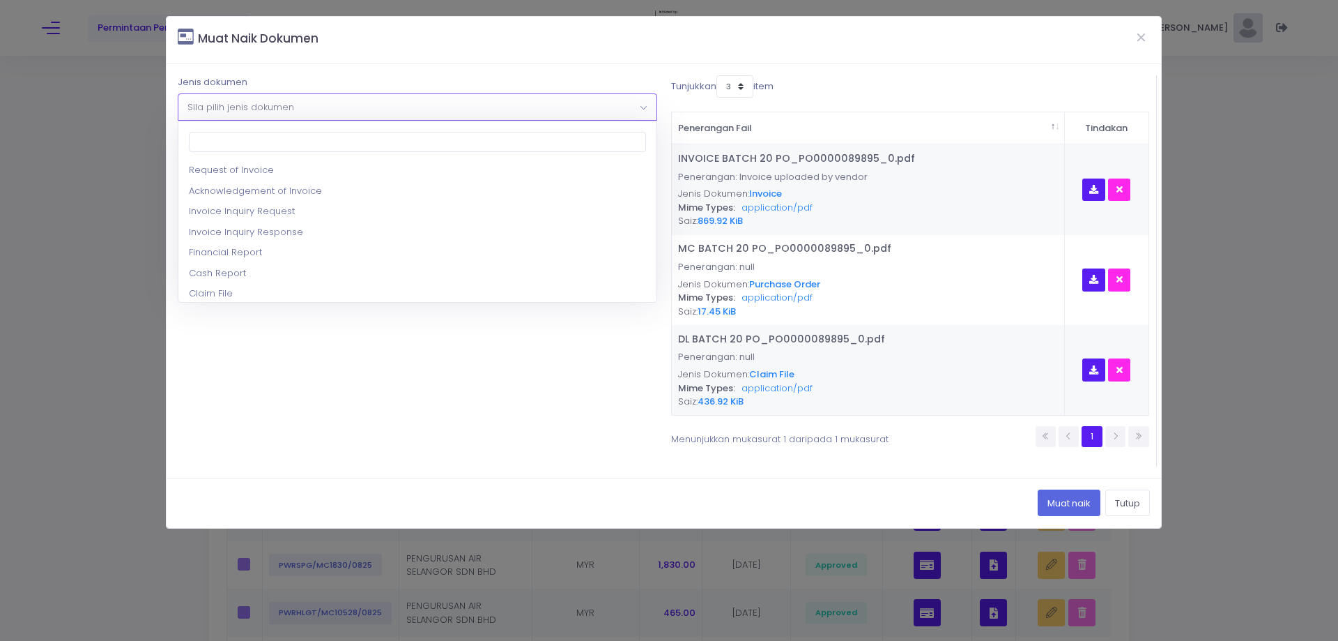
scroll to position [209, 0]
click at [300, 170] on div "1 file was chosen Pilih fail" at bounding box center [417, 169] width 479 height 24
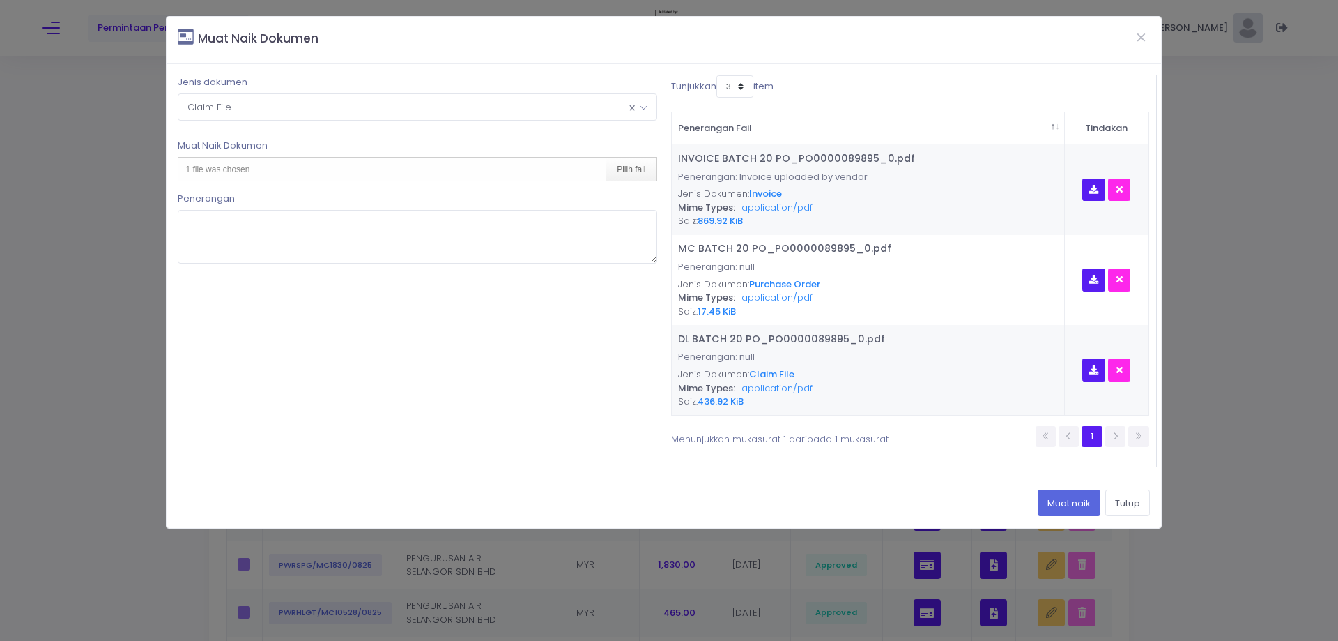
type input "C:\fakepath\AL AIS BATCH 20 PO_PO0000089895_0.pdf"
click at [1042, 502] on button "Muat naik" at bounding box center [1069, 502] width 63 height 26
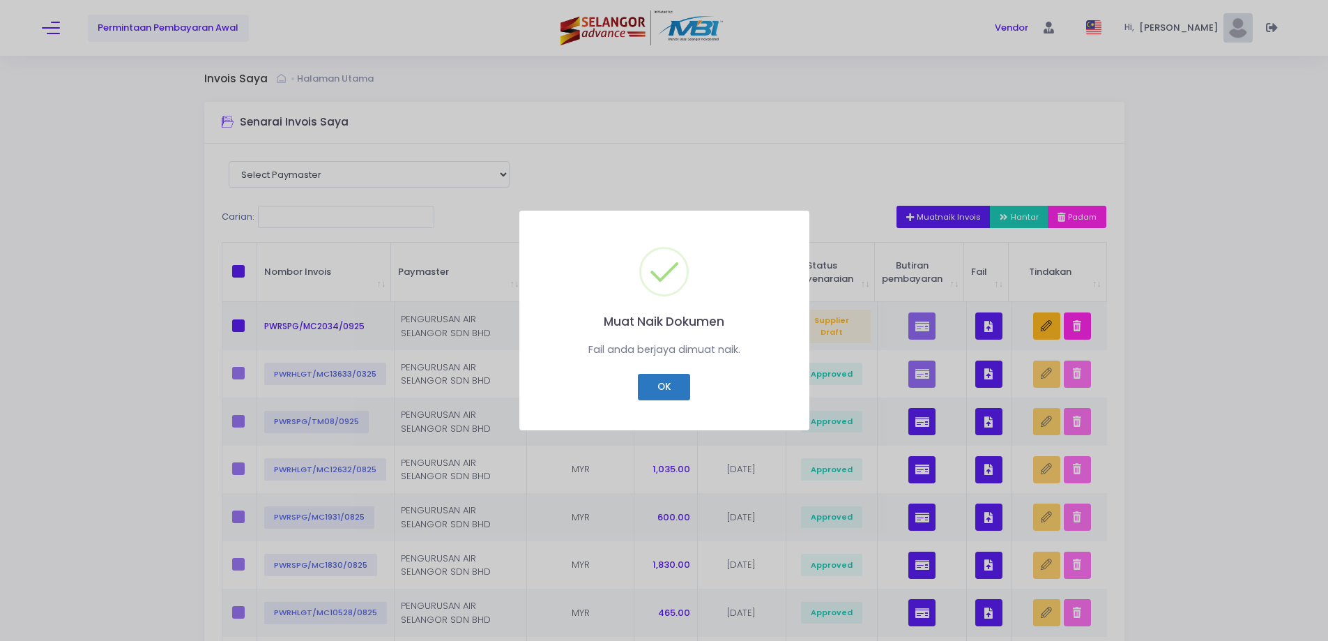
click at [665, 385] on button "OK" at bounding box center [664, 387] width 52 height 26
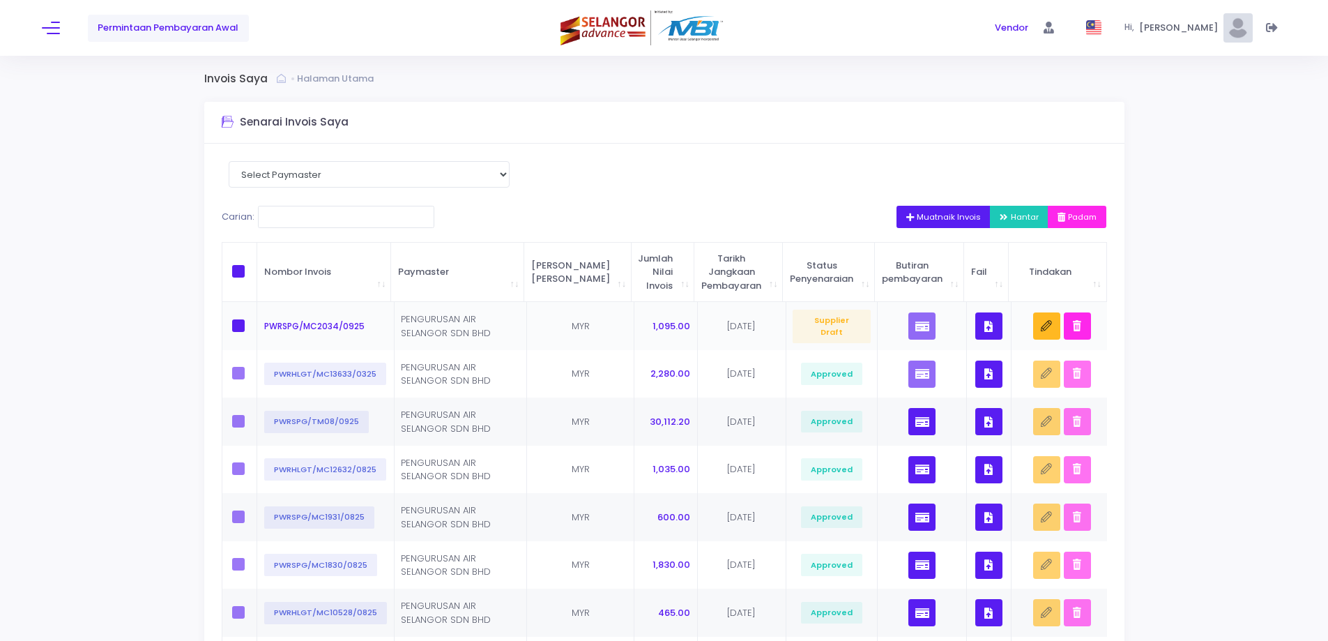
click at [975, 321] on button "button" at bounding box center [988, 325] width 27 height 27
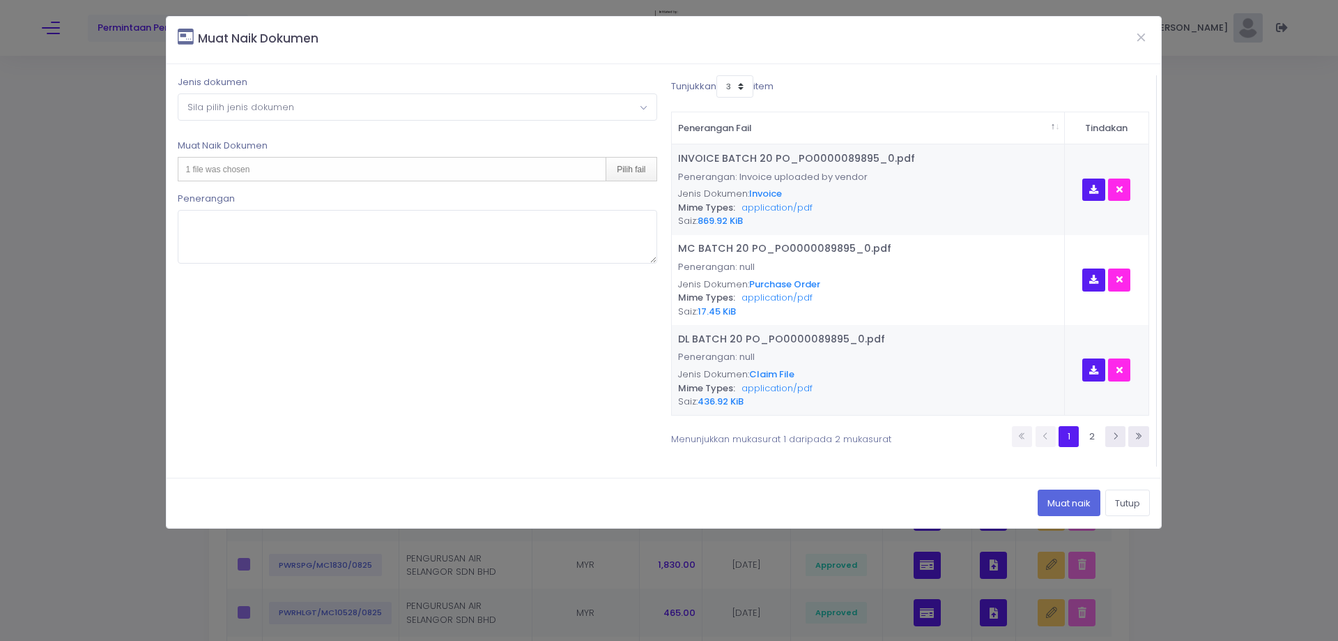
click at [255, 106] on span "Sila pilih jenis dokumen" at bounding box center [240, 106] width 107 height 13
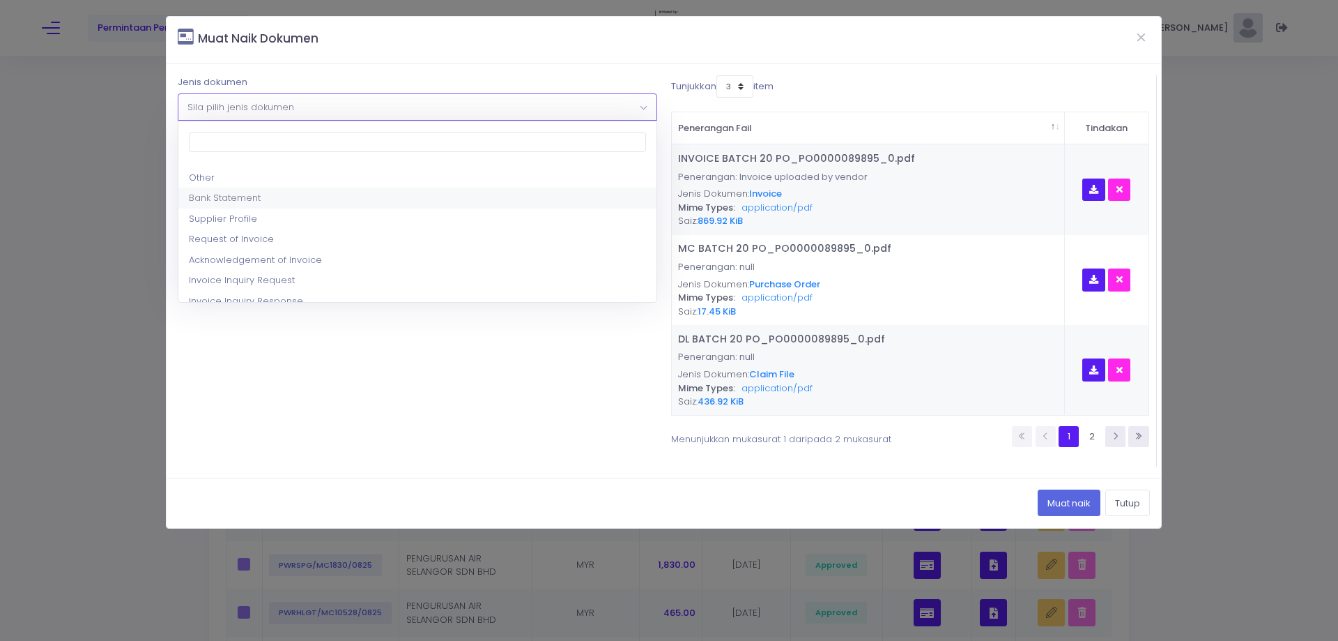
select select "9"
click at [353, 167] on div "1 file was chosen Pilih fail" at bounding box center [417, 169] width 479 height 24
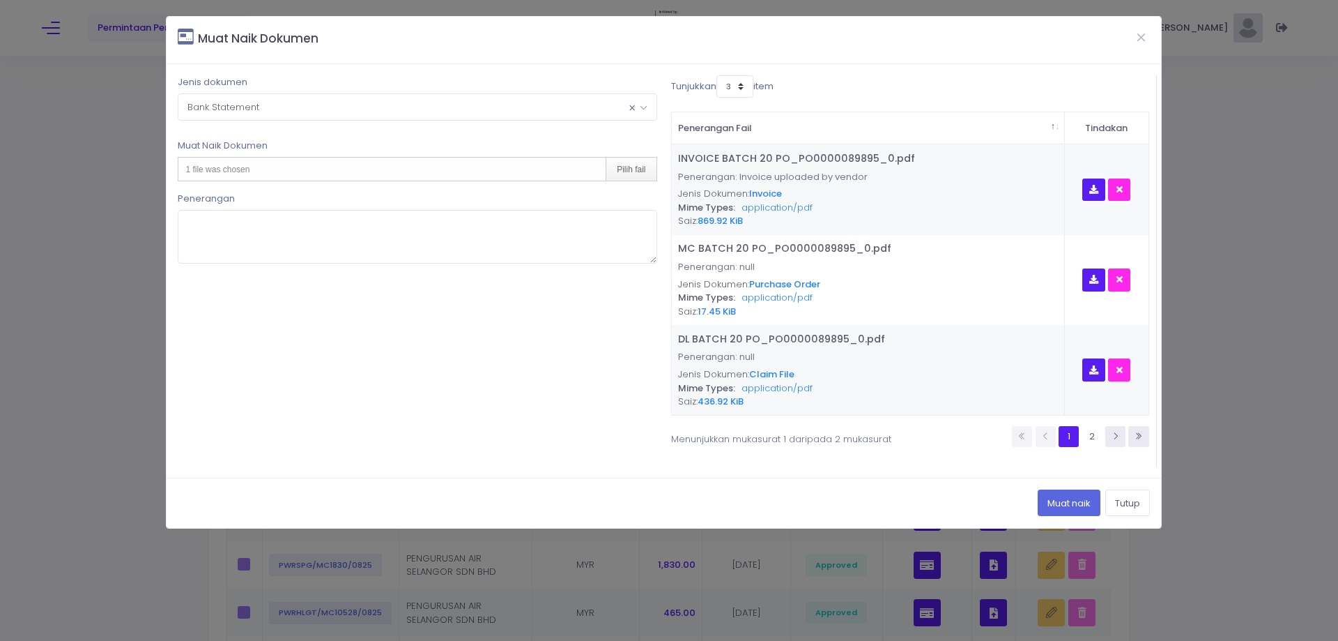
type input "C:\fakepath\BANK STATEMENT BULAN 1 2025.pdf"
click at [1061, 490] on button "Muat naik" at bounding box center [1069, 502] width 63 height 26
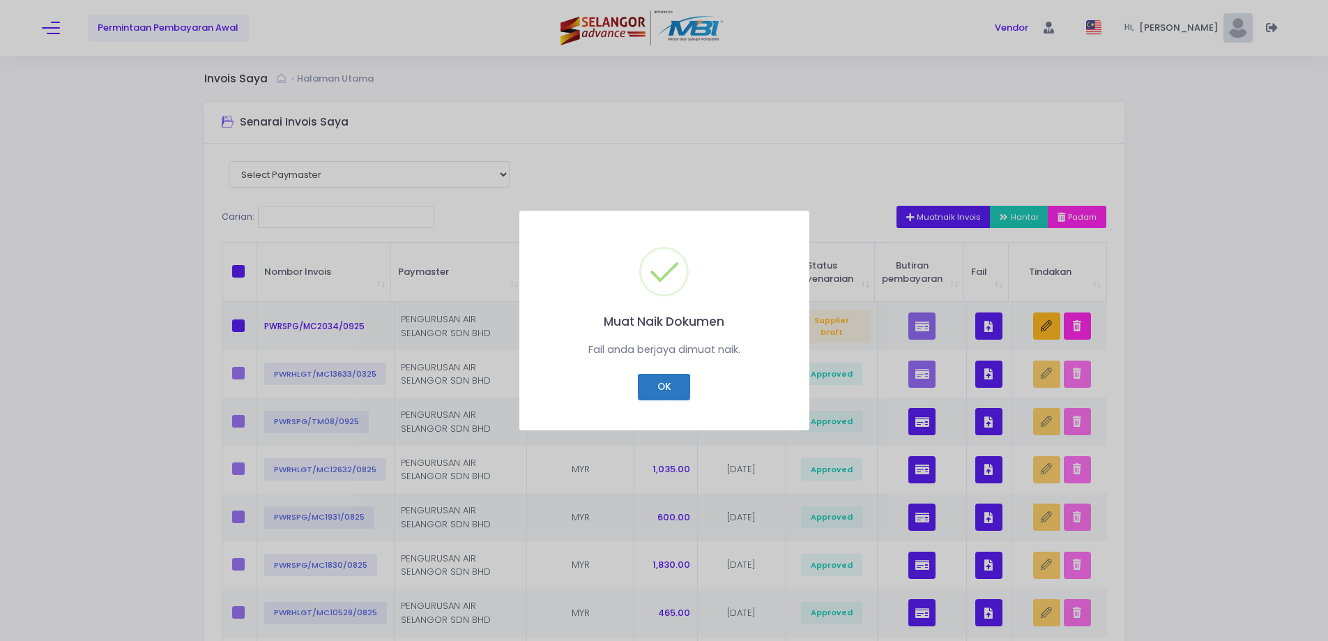
click at [682, 390] on button "OK" at bounding box center [664, 387] width 52 height 26
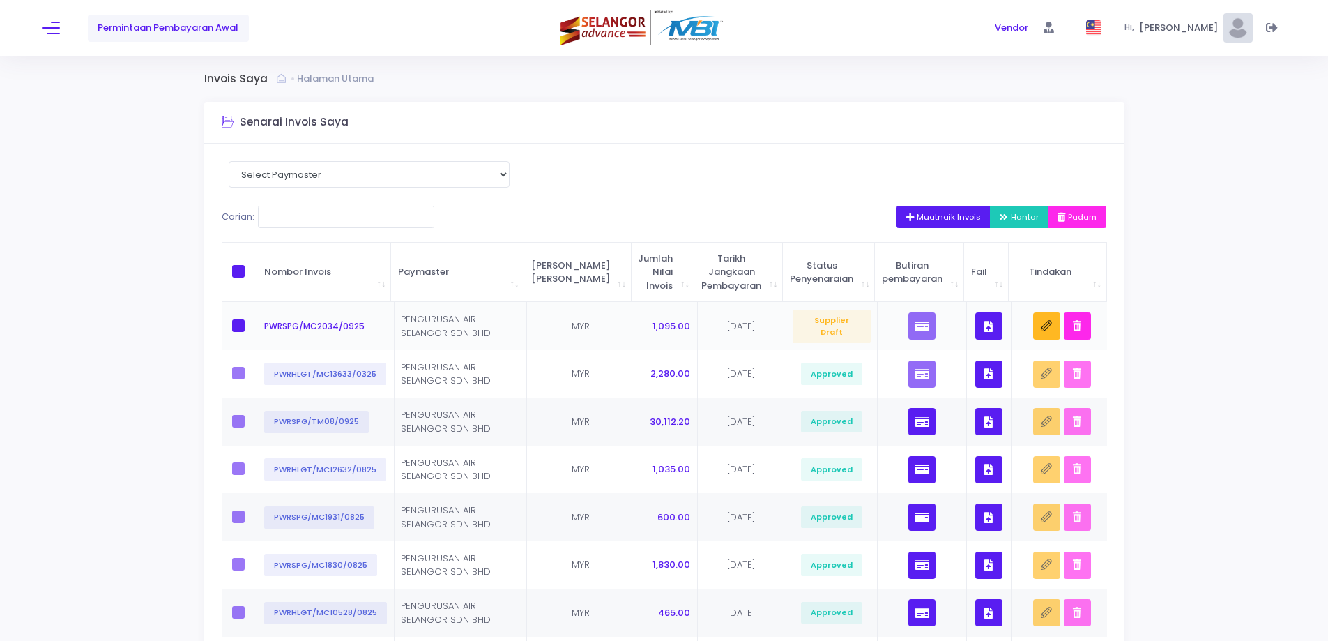
click at [986, 326] on icon "button" at bounding box center [988, 326] width 8 height 0
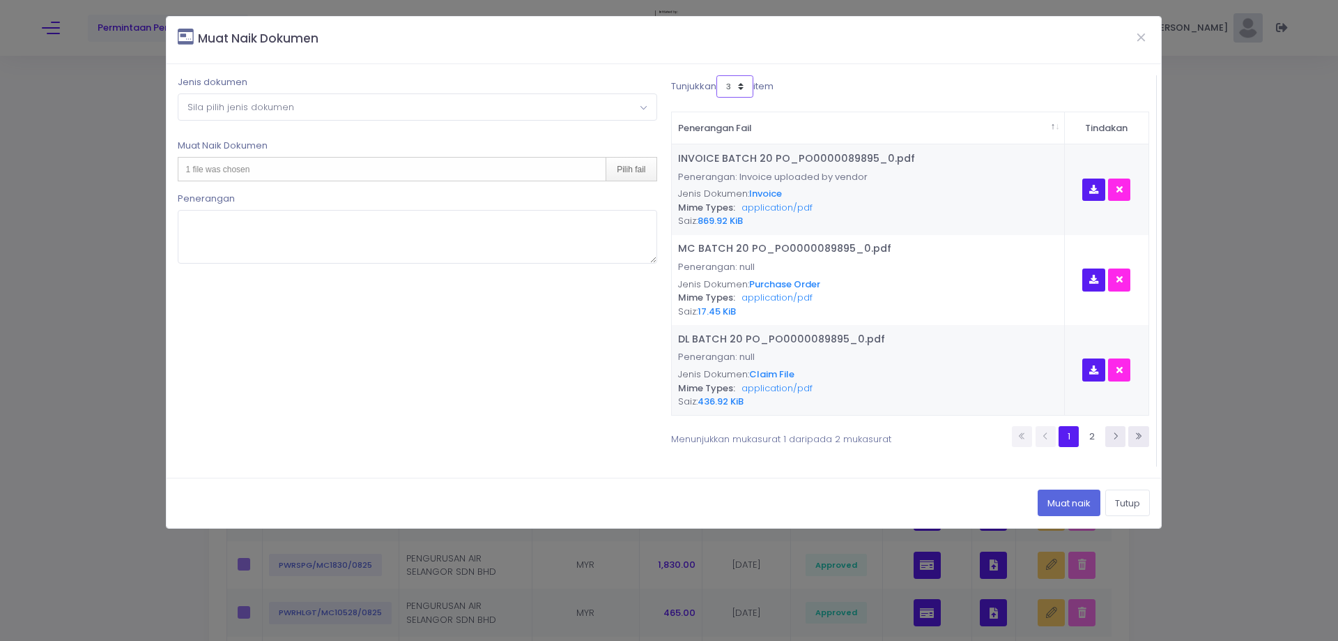
click at [733, 82] on select "3 5 7 10" at bounding box center [734, 86] width 37 height 22
select select "10"
click at [716, 75] on select "3 5 7 10" at bounding box center [734, 86] width 37 height 22
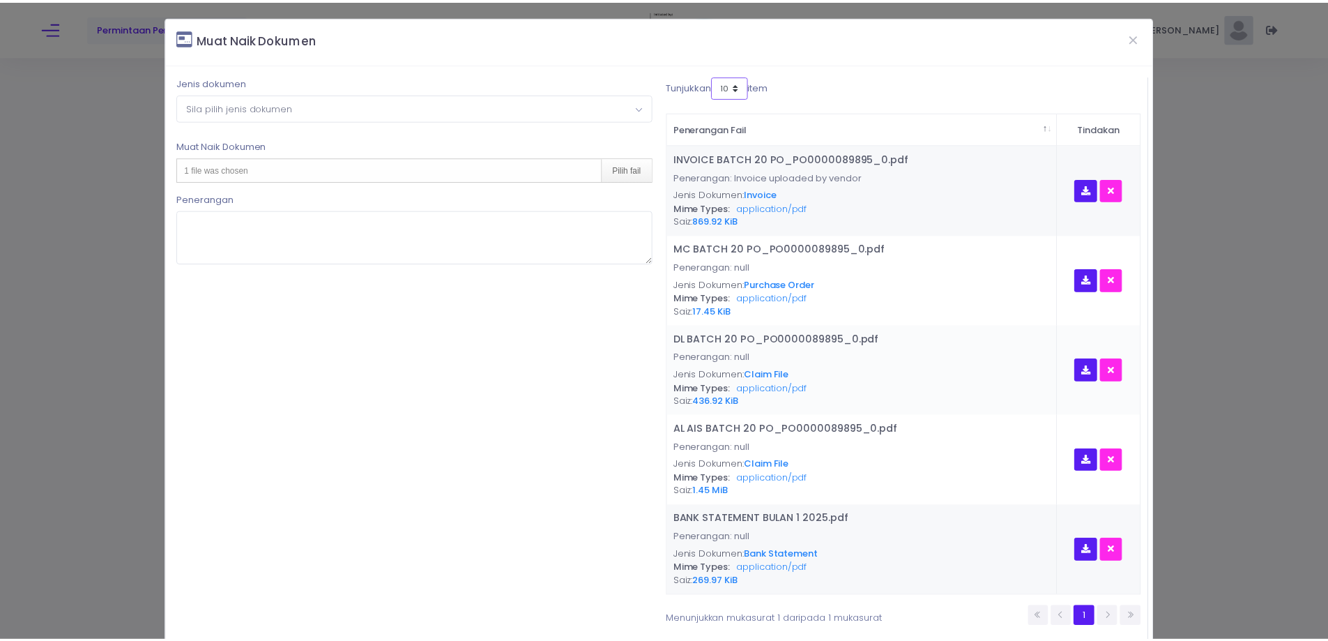
scroll to position [70, 0]
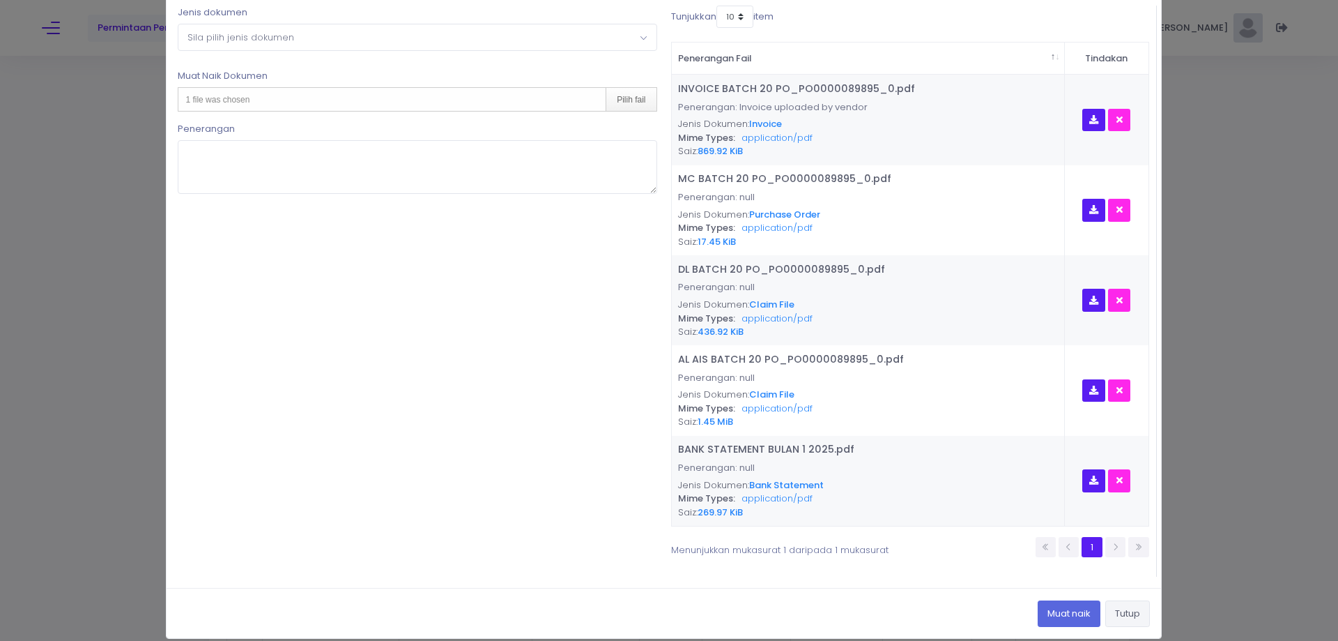
click at [1117, 615] on button "Tutup" at bounding box center [1127, 613] width 45 height 26
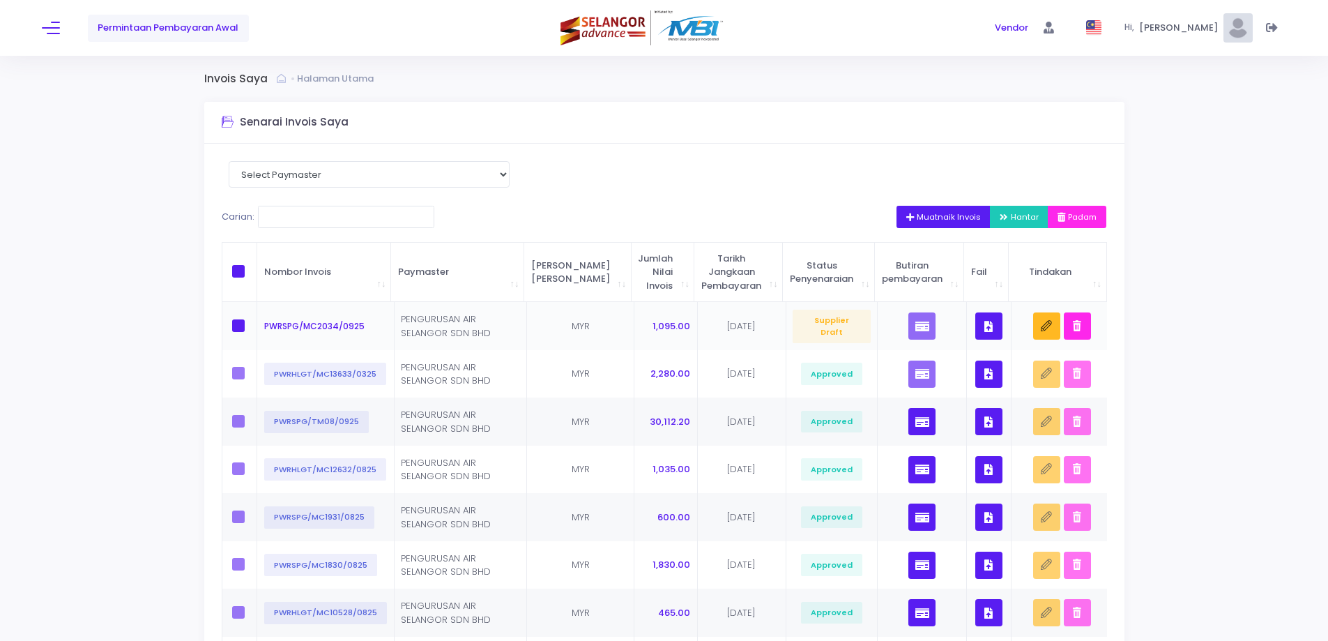
click at [239, 329] on span at bounding box center [238, 325] width 13 height 13
click at [253, 328] on input "checkbox" at bounding box center [257, 323] width 9 height 9
checkbox input "true"
click at [1020, 215] on span "Hantar" at bounding box center [1018, 216] width 39 height 11
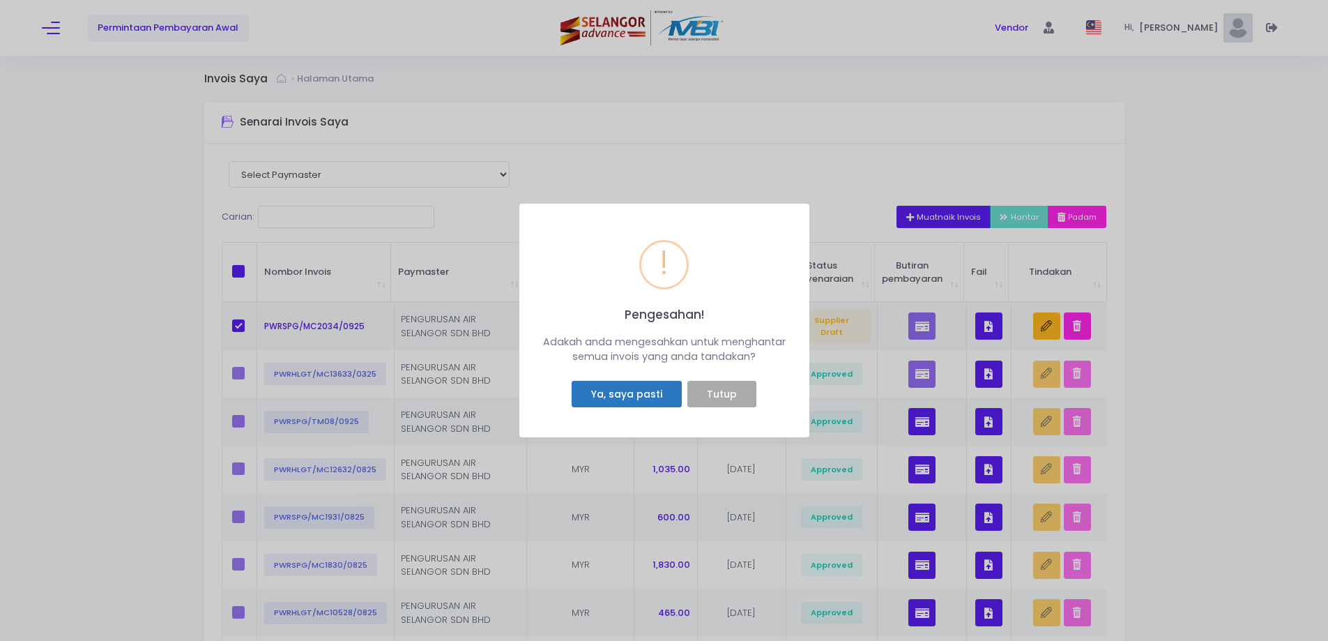
click at [621, 398] on button "Ya, saya pasti" at bounding box center [626, 394] width 109 height 26
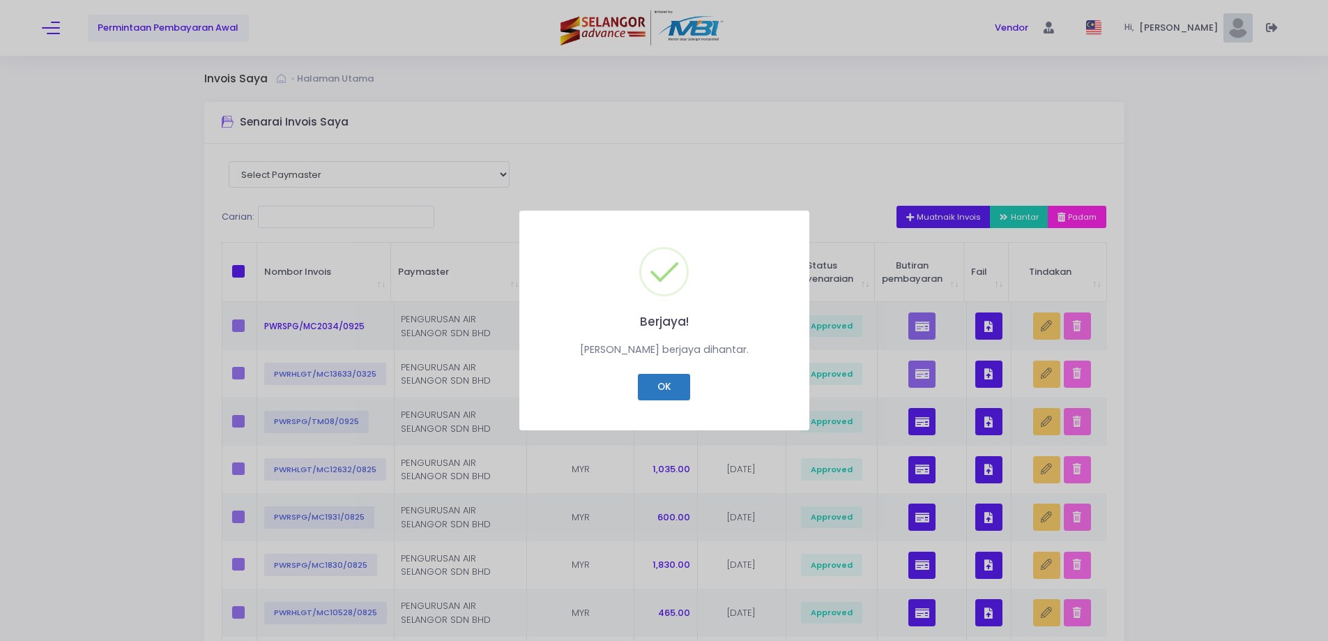
click at [647, 389] on button "OK" at bounding box center [664, 387] width 52 height 26
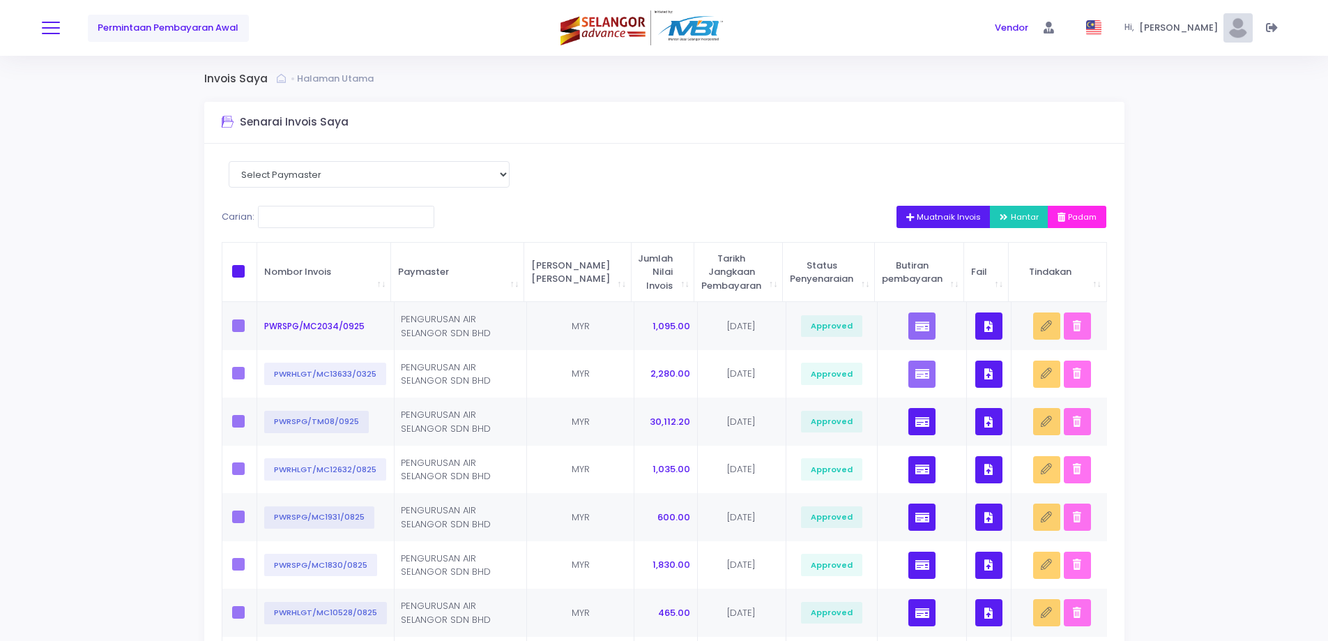
click at [43, 25] on button at bounding box center [51, 28] width 18 height 18
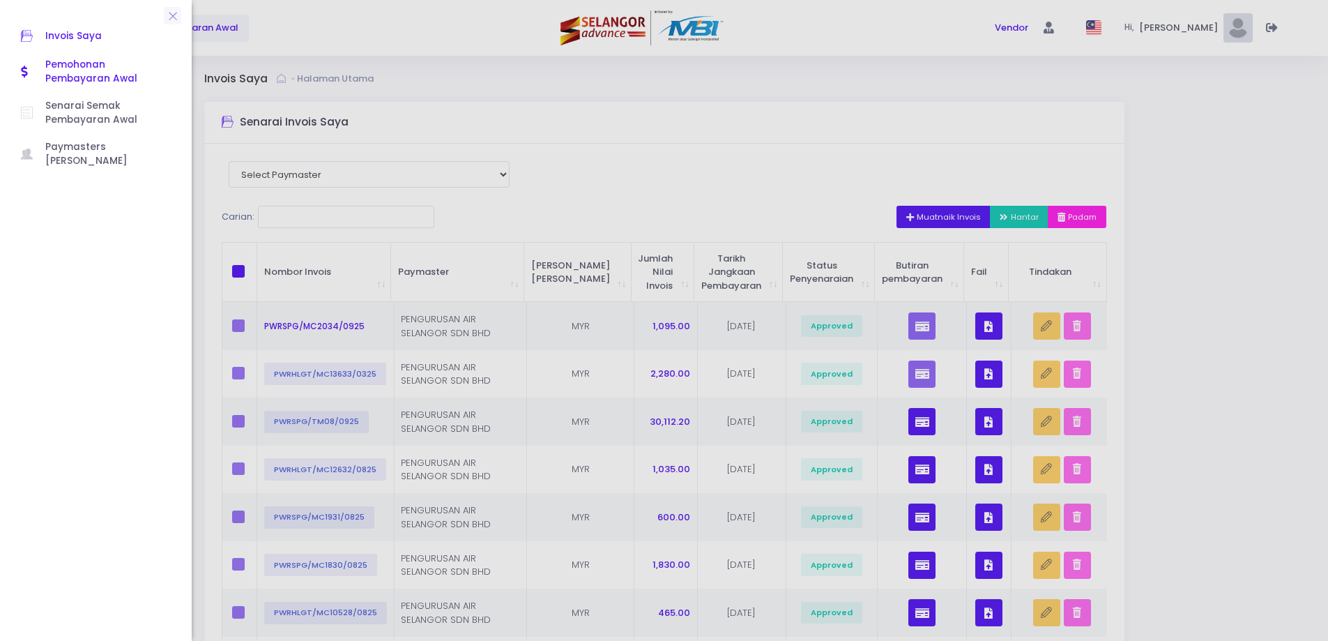
click at [58, 64] on span "Pemohonan Pembayaran Awal" at bounding box center [107, 72] width 125 height 29
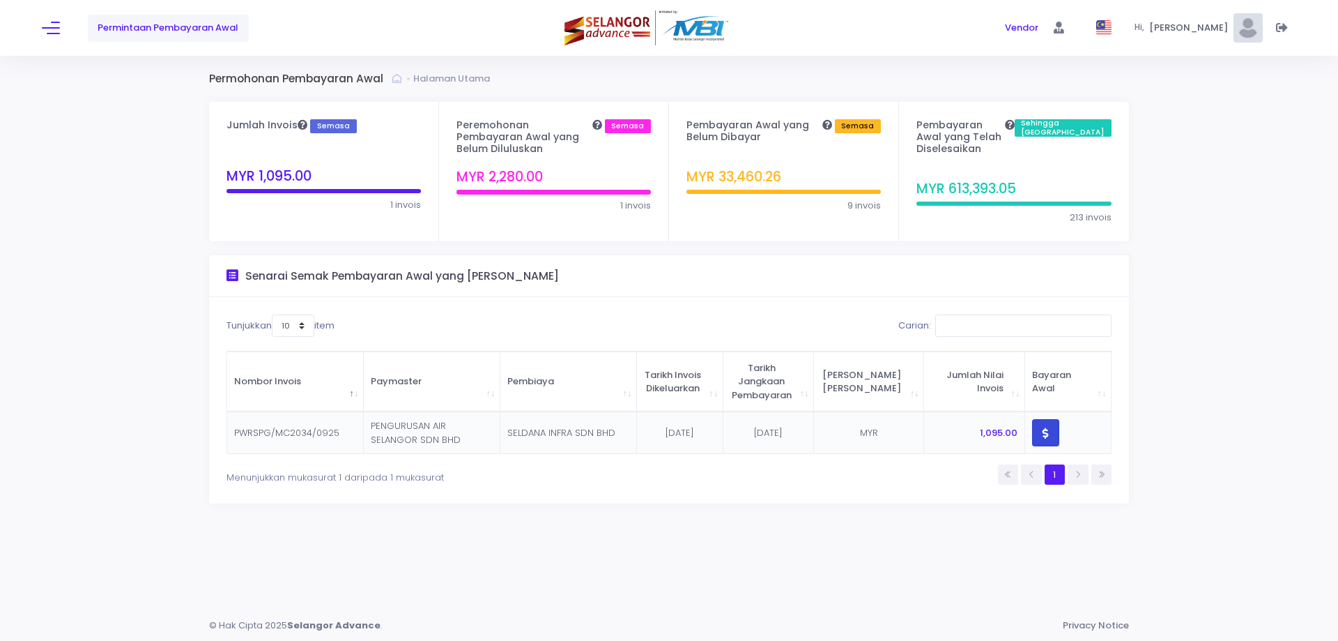
click at [1053, 419] on button "button" at bounding box center [1045, 432] width 27 height 27
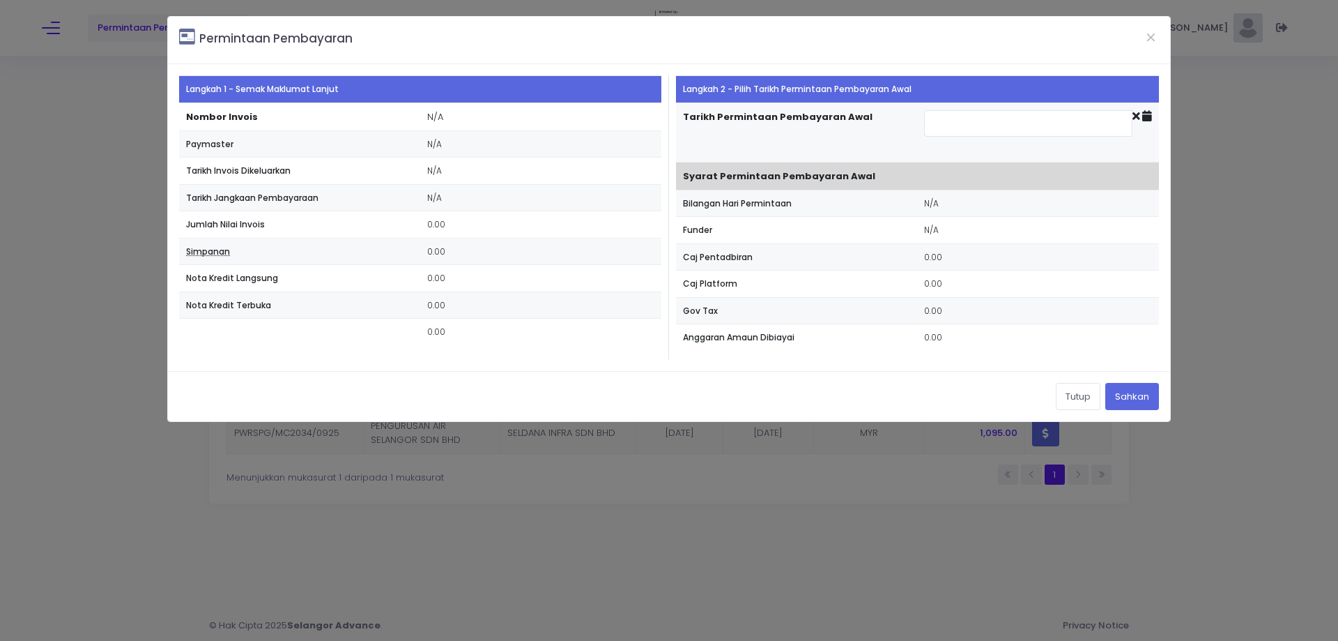
type input "[DATE]"
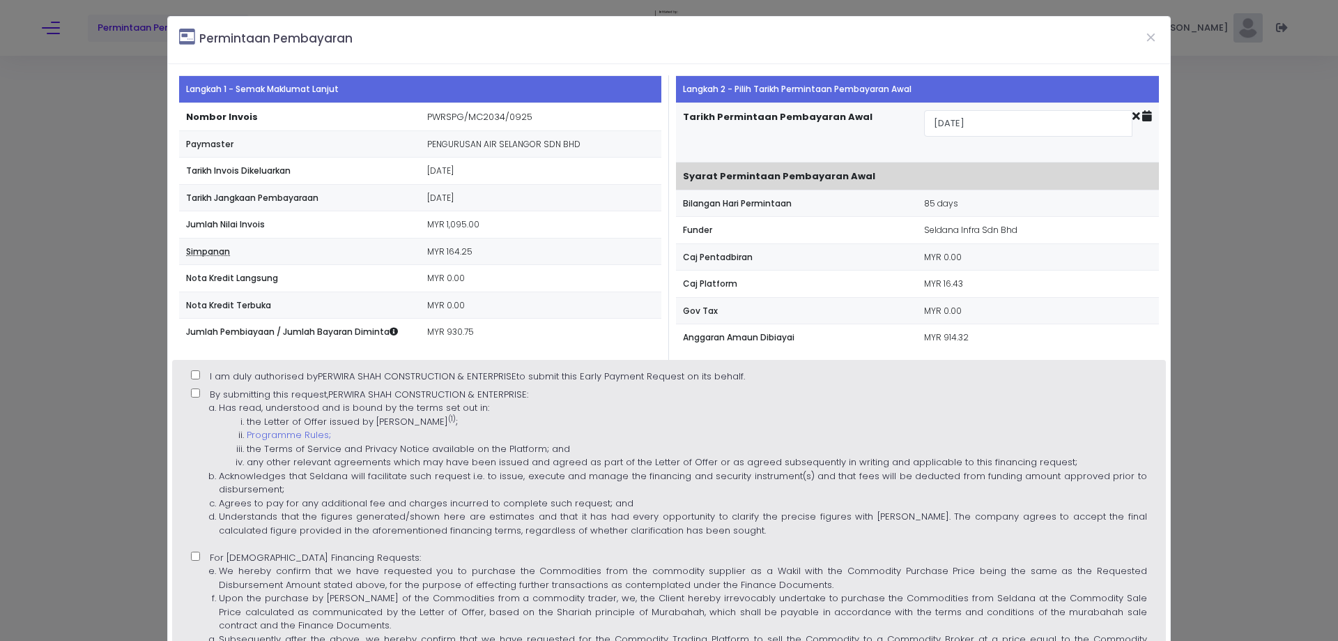
click at [196, 377] on input "I am duly authorised by [PERSON_NAME] CONSTRUCTION & ENTERPRISE to submit this …" at bounding box center [195, 374] width 9 height 9
checkbox input "true"
click at [195, 393] on input "By submitting this request, PERWIRA SHAH CONSTRUCTION & ENTERPRISE : Has read, …" at bounding box center [195, 392] width 9 height 9
checkbox input "true"
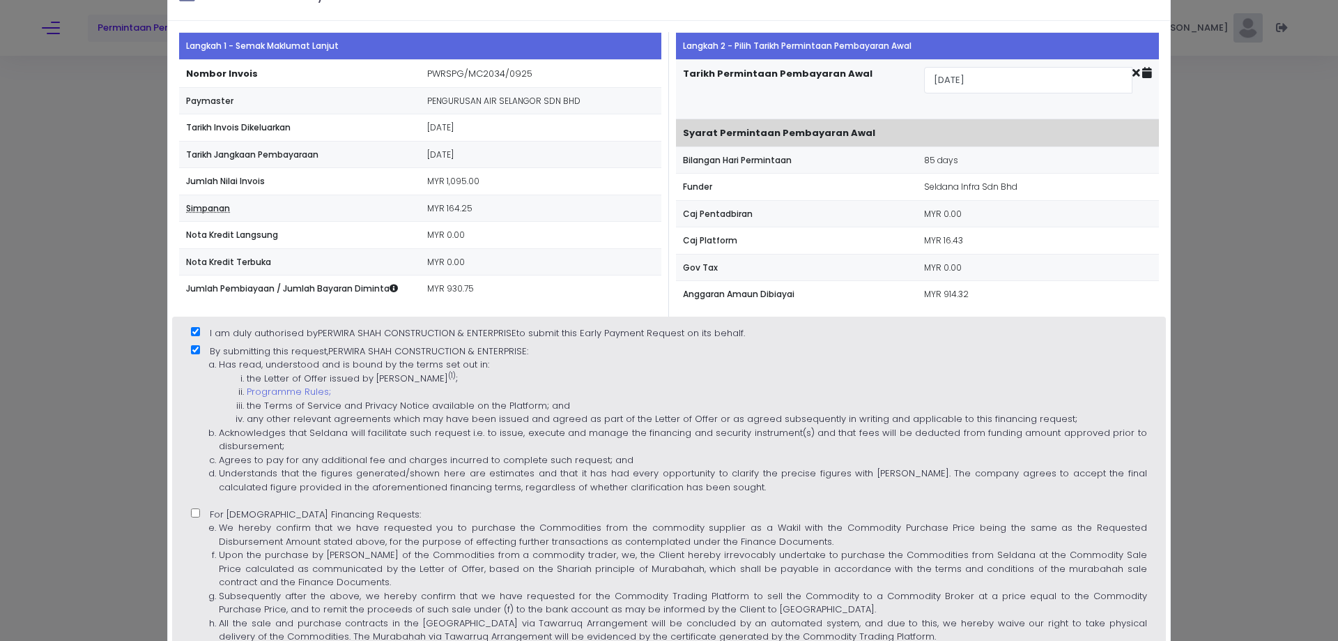
scroll to position [189, 0]
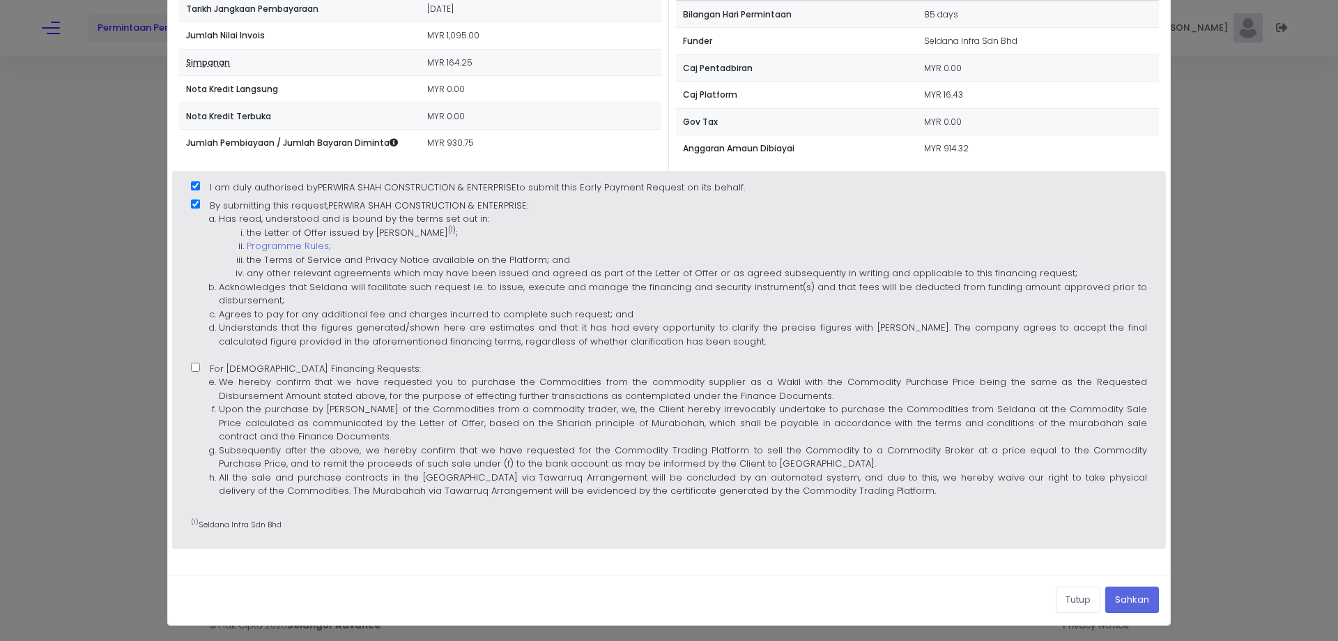
click at [194, 366] on input "For Islamic Financing Requests: We hereby confirm that we have requested you to…" at bounding box center [195, 366] width 9 height 9
checkbox input "true"
click at [1135, 599] on button "Sahkan" at bounding box center [1132, 599] width 54 height 26
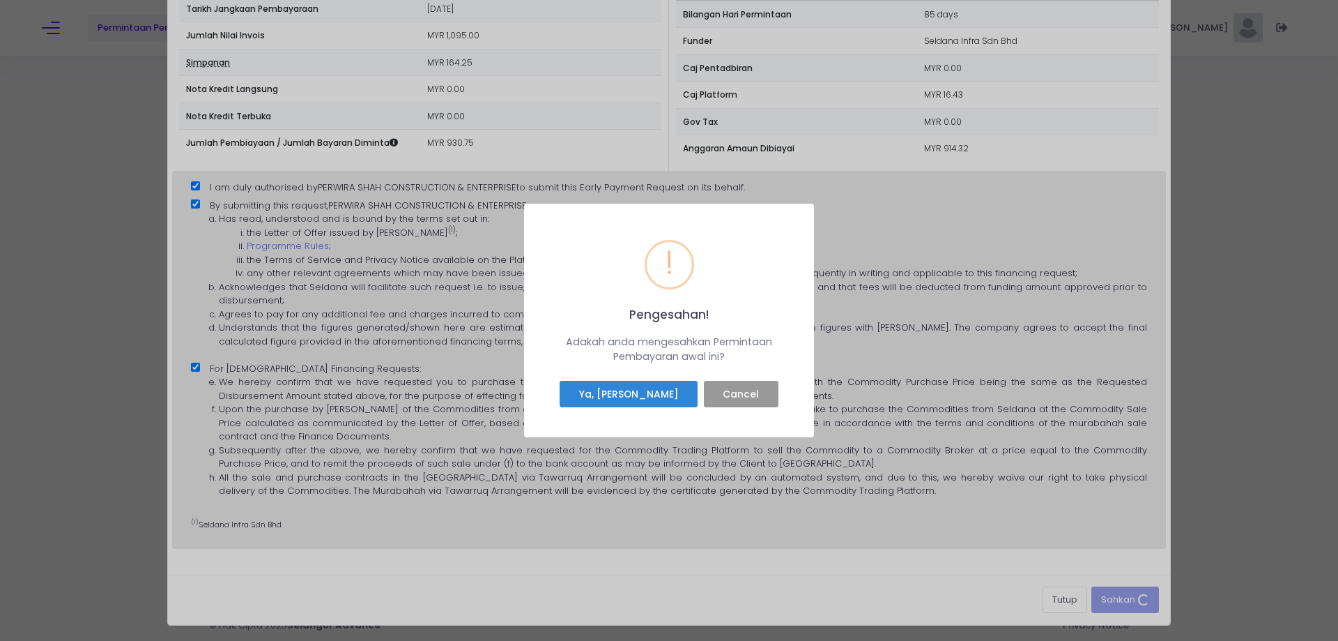
drag, startPoint x: 736, startPoint y: 390, endPoint x: 773, endPoint y: 388, distance: 37.0
click at [736, 391] on button "Cancel" at bounding box center [741, 394] width 75 height 26
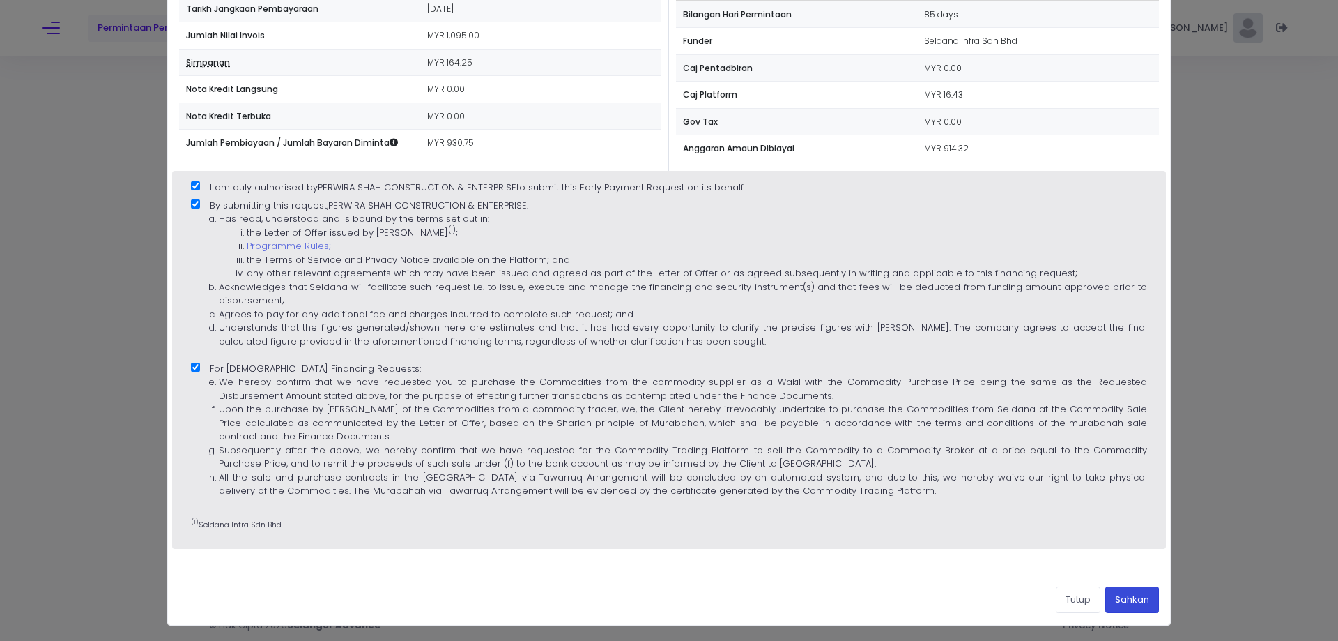
click at [1133, 597] on button "Sahkan" at bounding box center [1132, 599] width 54 height 26
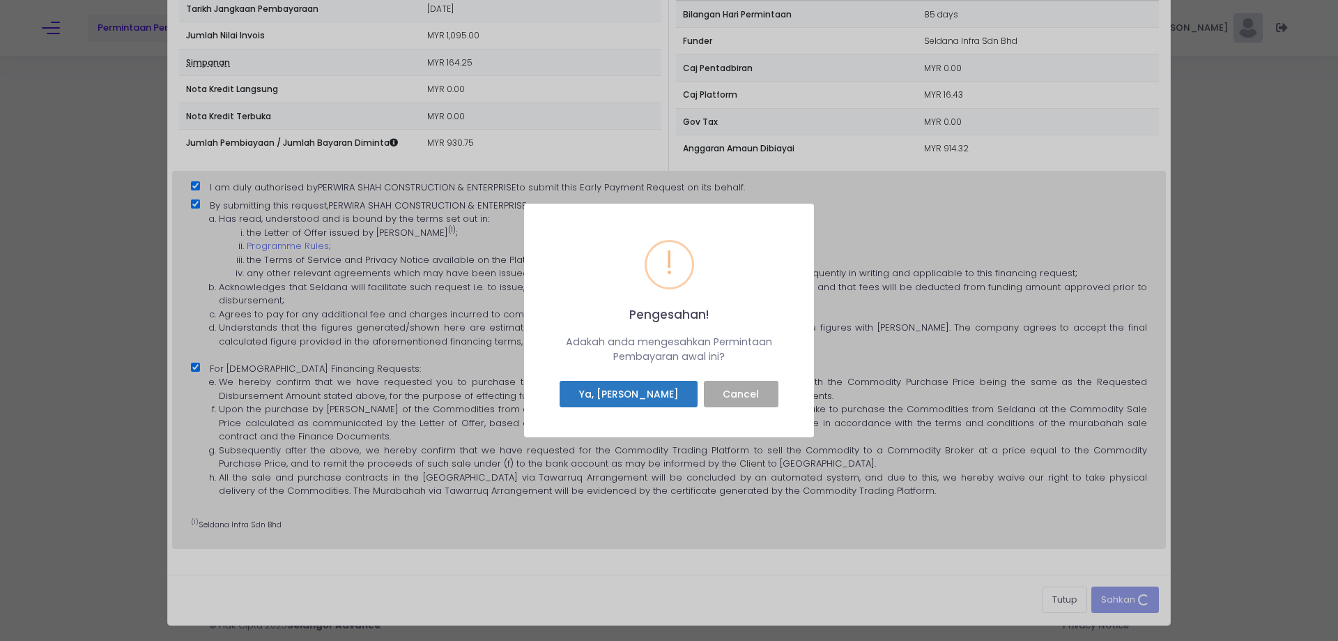
click at [622, 392] on button "Ya, Saya sahkan" at bounding box center [629, 394] width 138 height 26
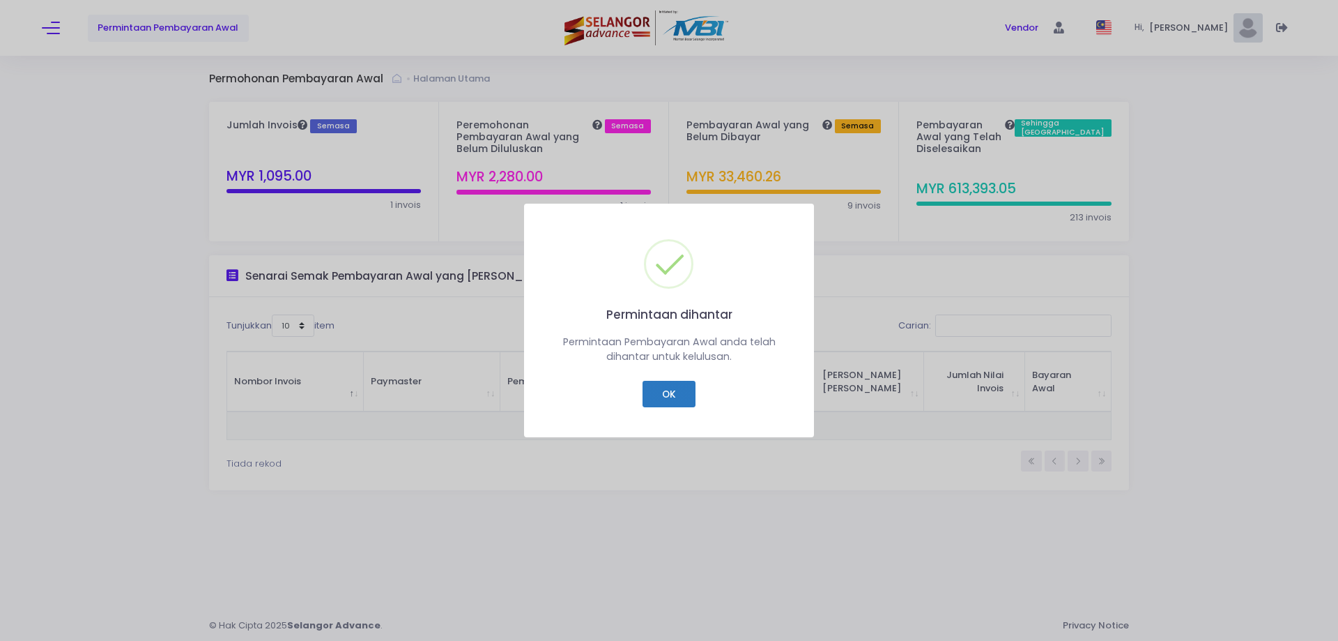
click at [661, 388] on button "OK" at bounding box center [669, 394] width 52 height 26
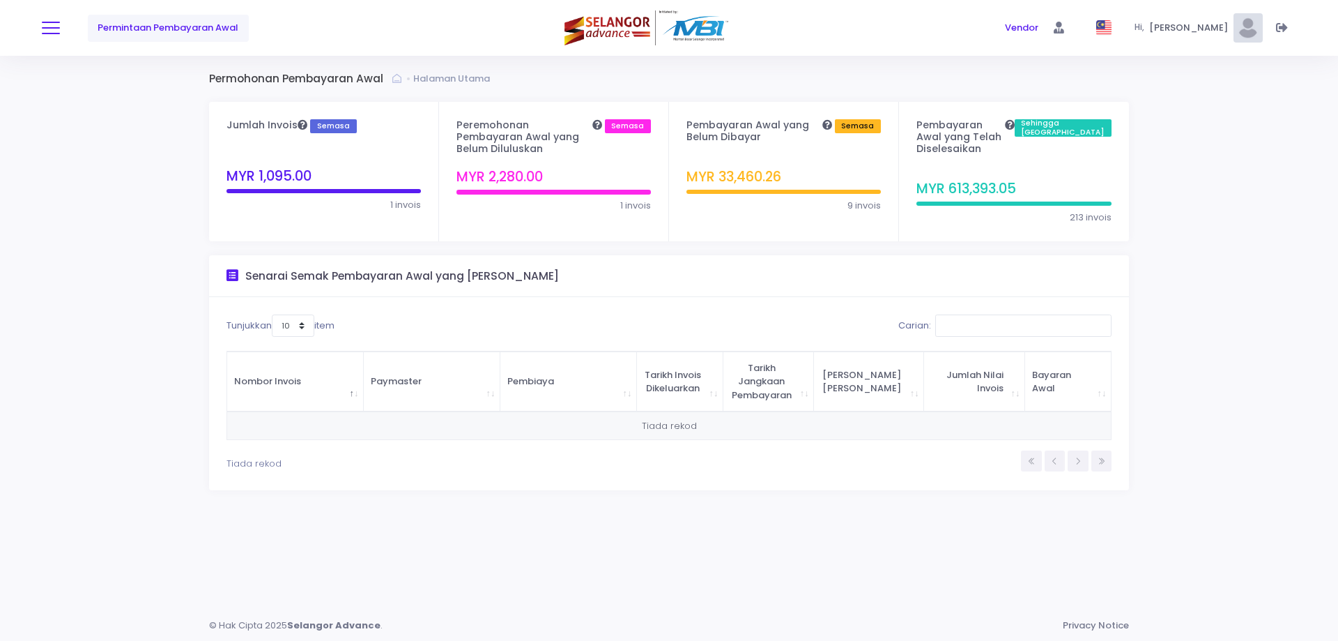
click at [54, 29] on button at bounding box center [51, 28] width 18 height 18
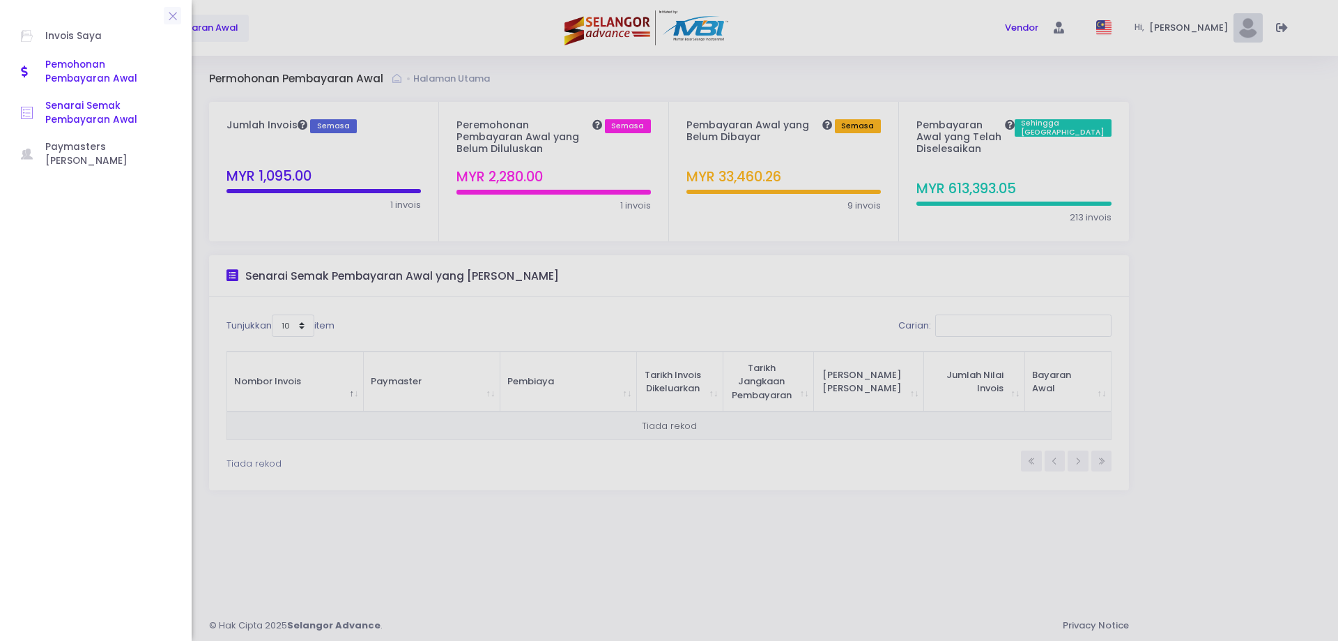
click at [58, 109] on span "Senarai Semak Pembayaran Awal" at bounding box center [107, 113] width 125 height 29
